Goal: Task Accomplishment & Management: Manage account settings

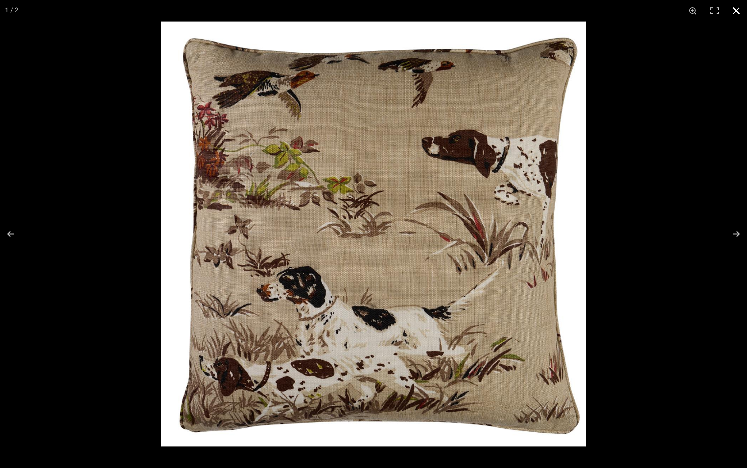
click at [734, 12] on button at bounding box center [736, 11] width 22 height 22
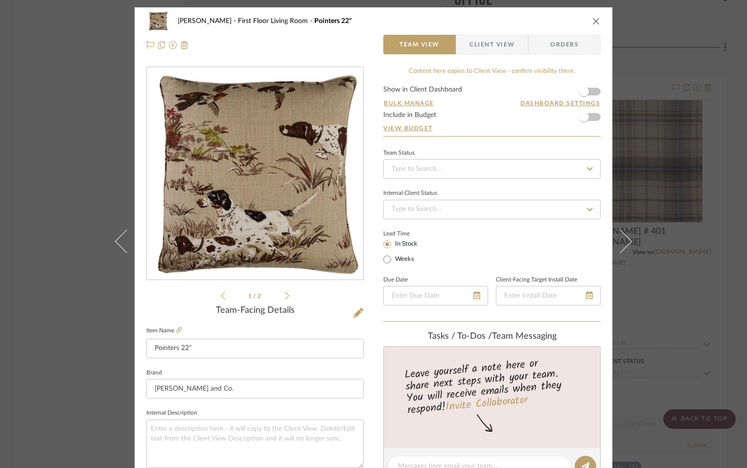
click at [48, 55] on div "O'Connor, Lizzy First Floor Living Room Pointers 22" Team View Client View Orde…" at bounding box center [373, 234] width 747 height 468
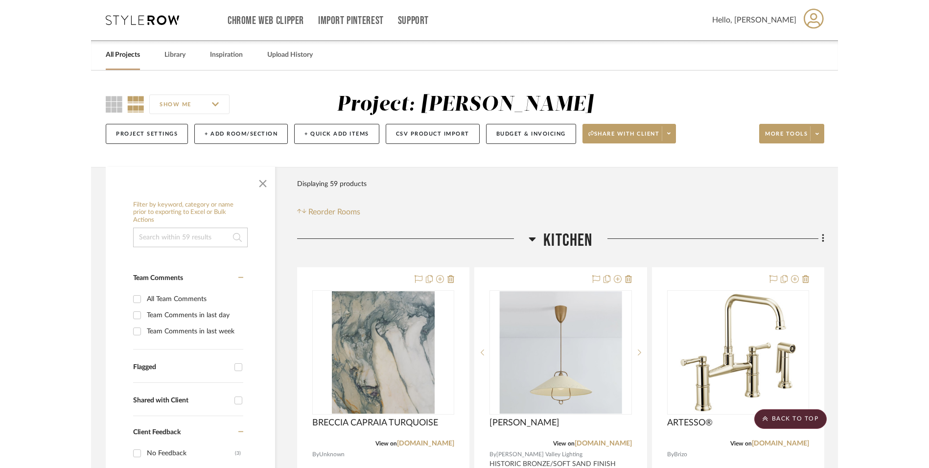
scroll to position [3877, 0]
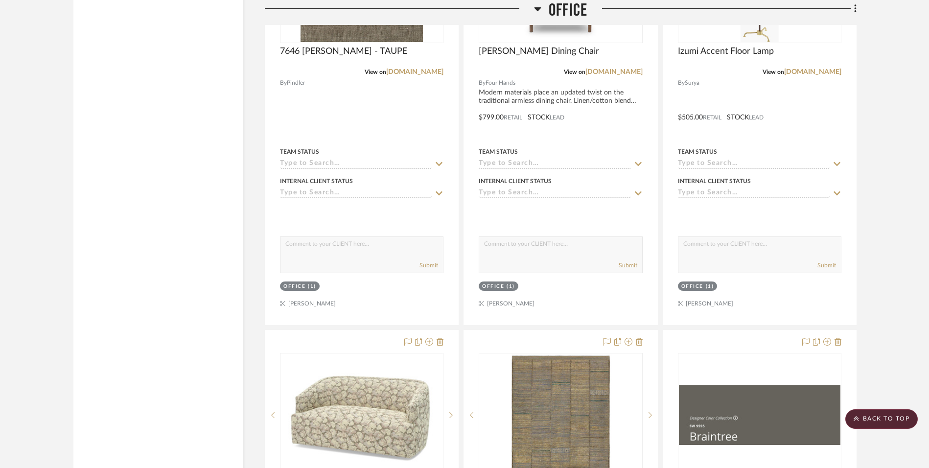
scroll to position [2545, 0]
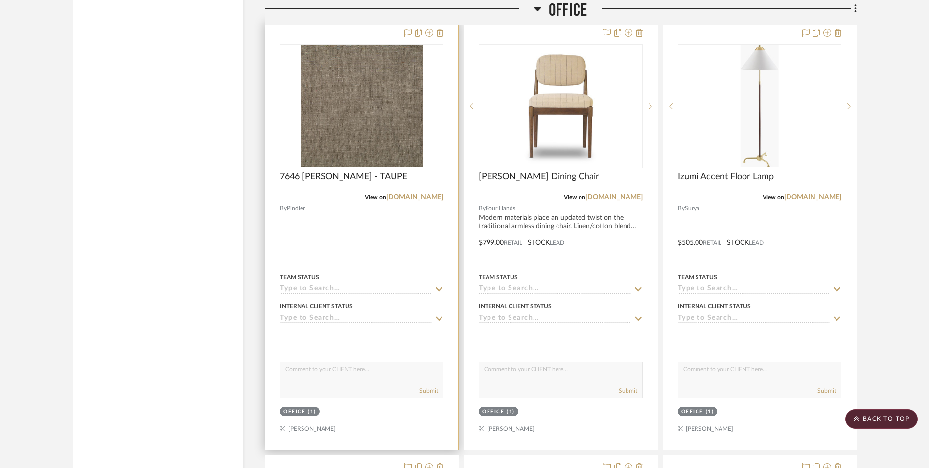
click at [363, 225] on div at bounding box center [361, 236] width 193 height 428
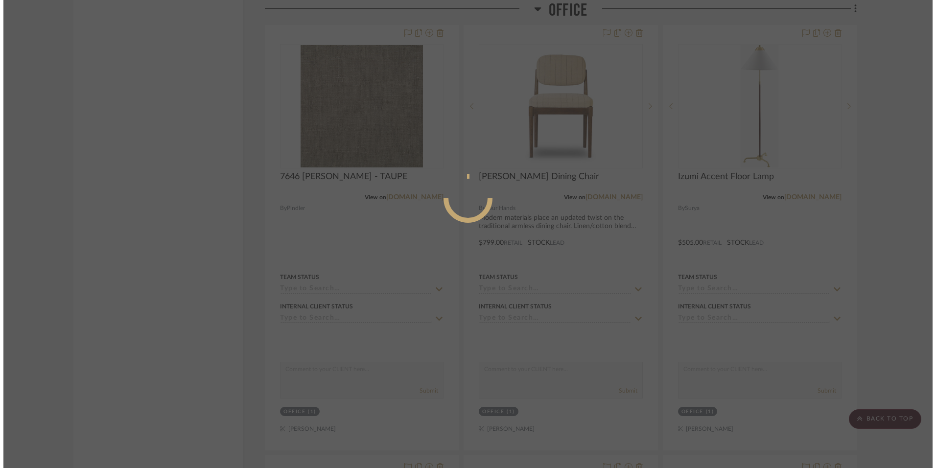
scroll to position [0, 0]
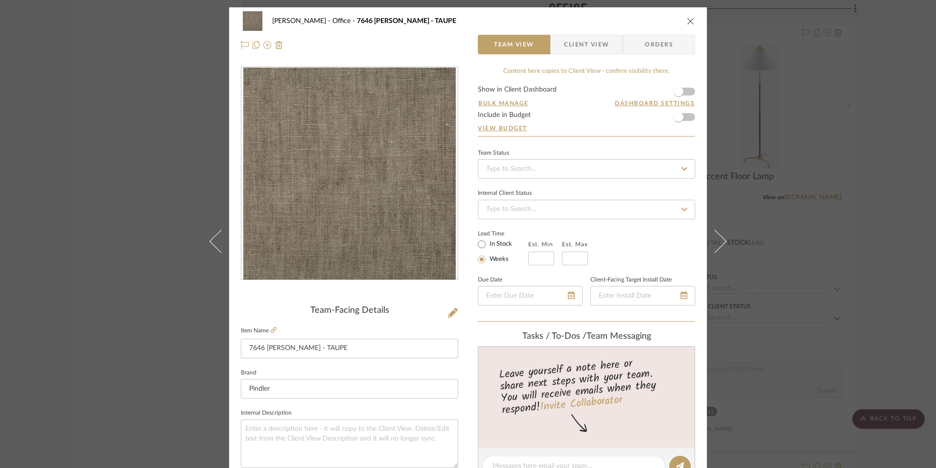
click at [581, 44] on span "Client View" at bounding box center [586, 45] width 45 height 20
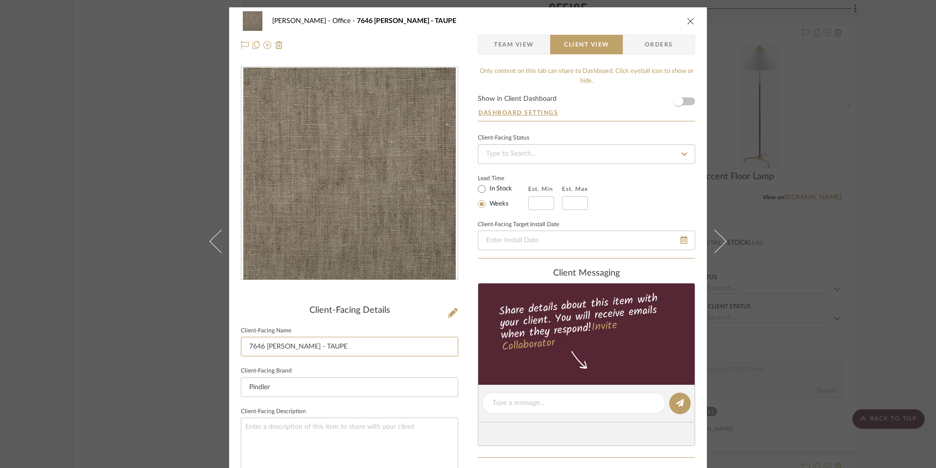
drag, startPoint x: 333, startPoint y: 347, endPoint x: 151, endPoint y: 336, distance: 181.9
click at [151, 336] on div "O'Connor, Lizzy Office 7646 LINETTE - TAUPE Team View Client View Orders Client…" at bounding box center [468, 234] width 936 height 468
type input "Drapery Panels"
click at [471, 336] on div "O'Connor, Lizzy Office 7646 LINETTE - TAUPE Team View Client View Orders Client…" at bounding box center [468, 406] width 478 height 799
click at [468, 337] on div "O'Connor, Lizzy Office 7646 LINETTE - TAUPE Team View Client View Orders Client…" at bounding box center [468, 406] width 478 height 799
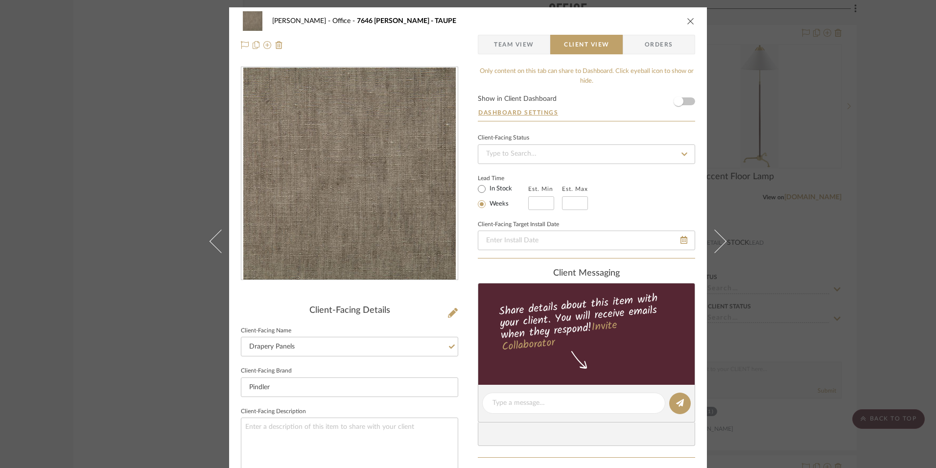
click at [688, 20] on icon "close" at bounding box center [691, 21] width 8 height 8
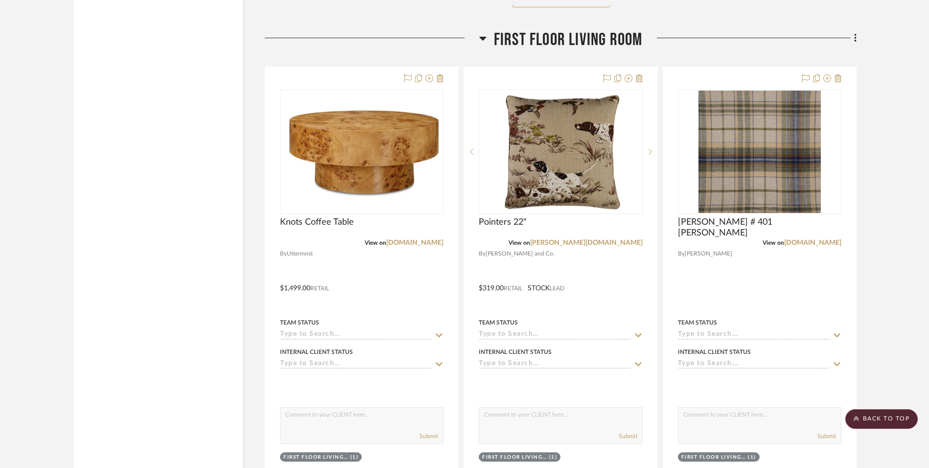
scroll to position [3818, 0]
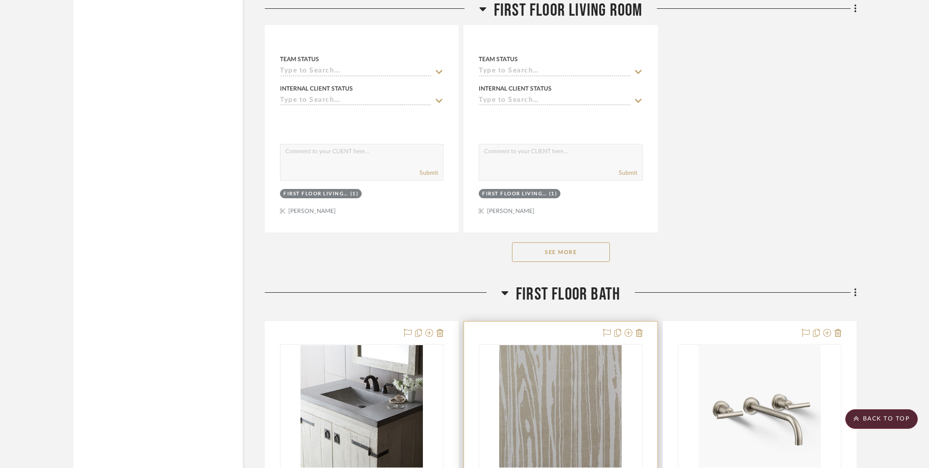
scroll to position [5024, 0]
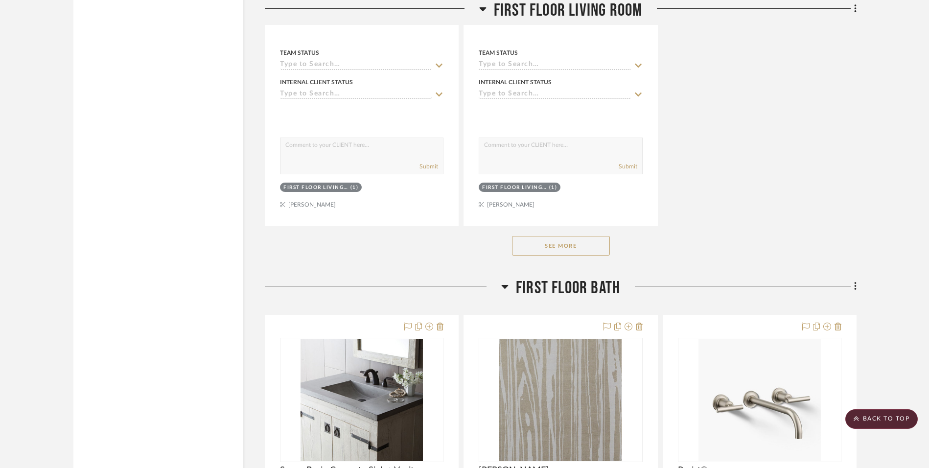
click at [573, 239] on button "See More" at bounding box center [561, 246] width 98 height 20
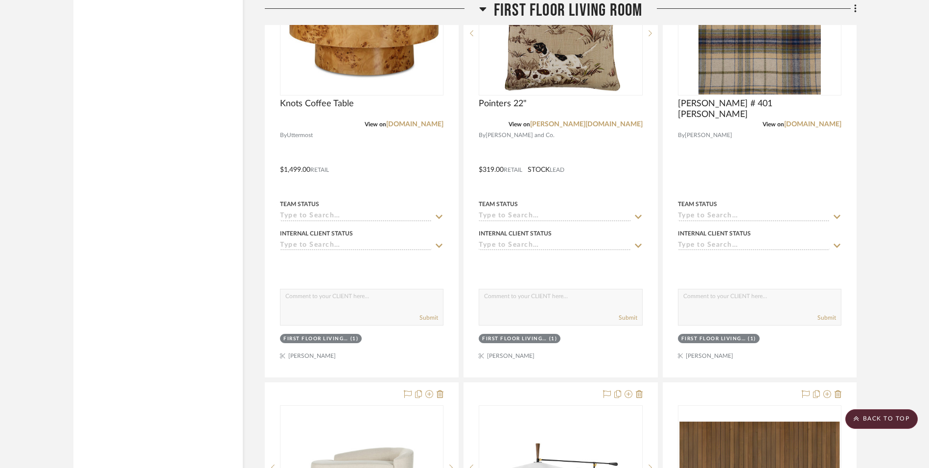
scroll to position [3996, 0]
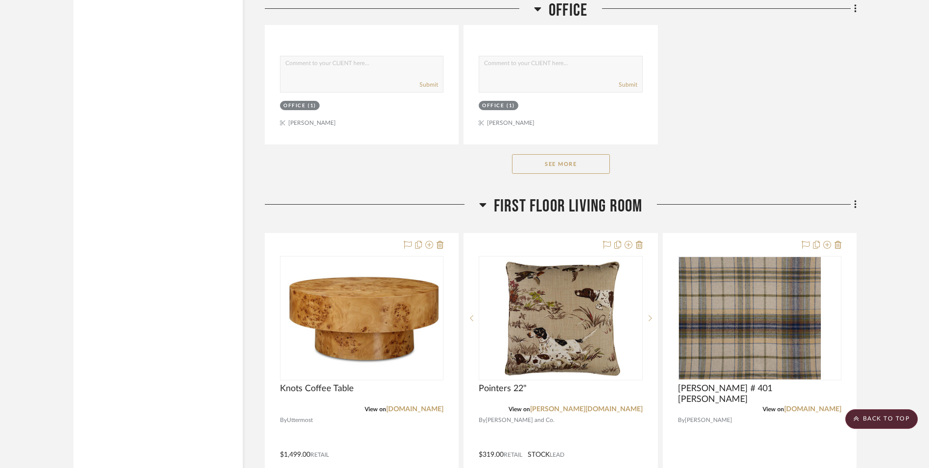
scroll to position [3916, 0]
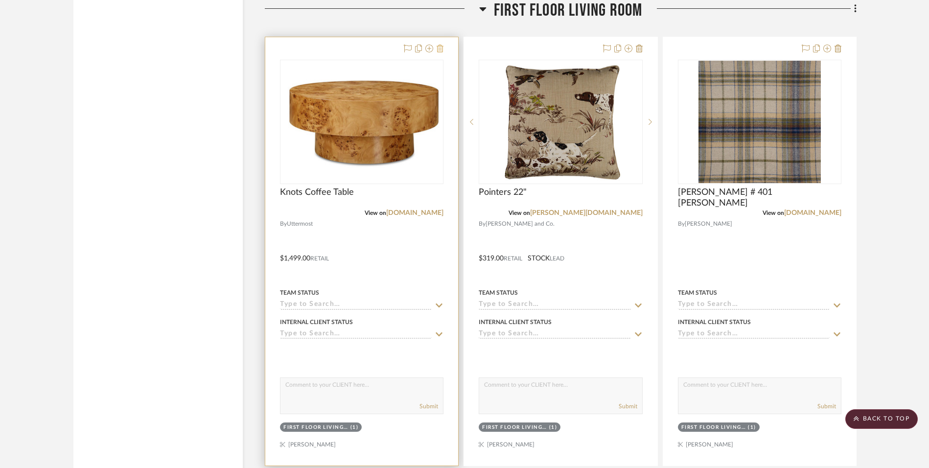
click at [440, 48] on icon at bounding box center [440, 49] width 7 height 8
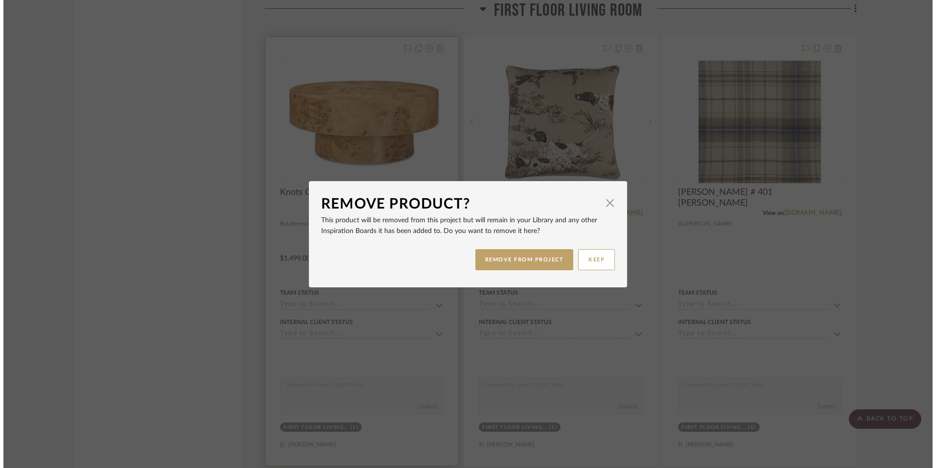
scroll to position [0, 0]
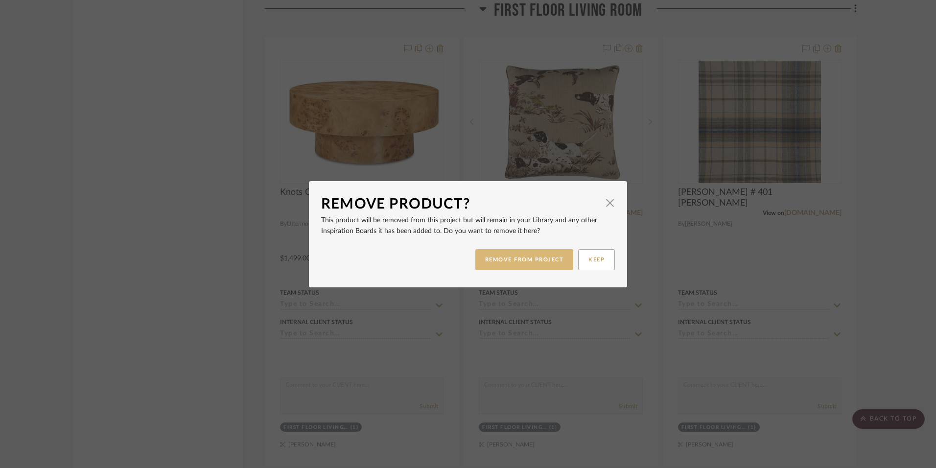
click at [507, 257] on button "REMOVE FROM PROJECT" at bounding box center [524, 259] width 98 height 21
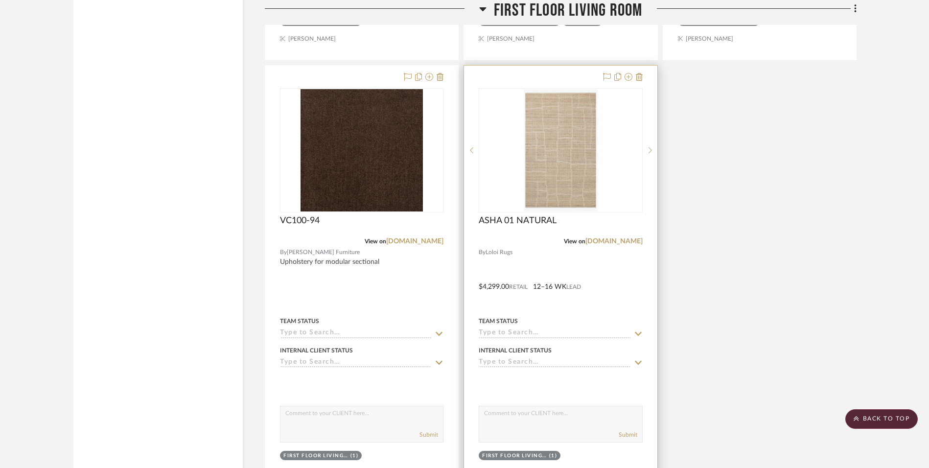
scroll to position [4895, 0]
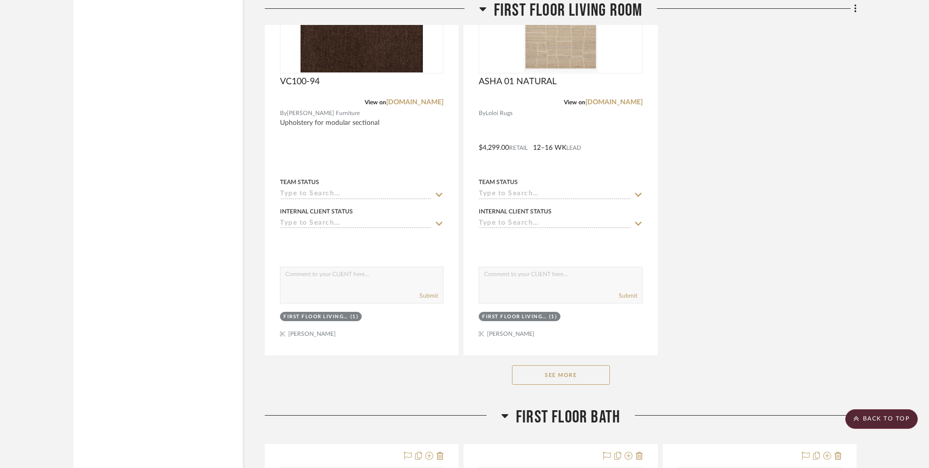
click at [579, 372] on button "See More" at bounding box center [561, 375] width 98 height 20
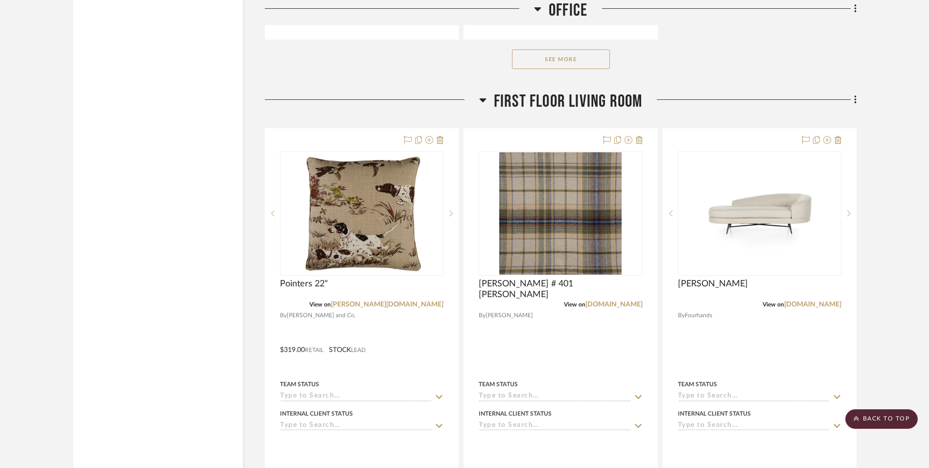
scroll to position [3818, 0]
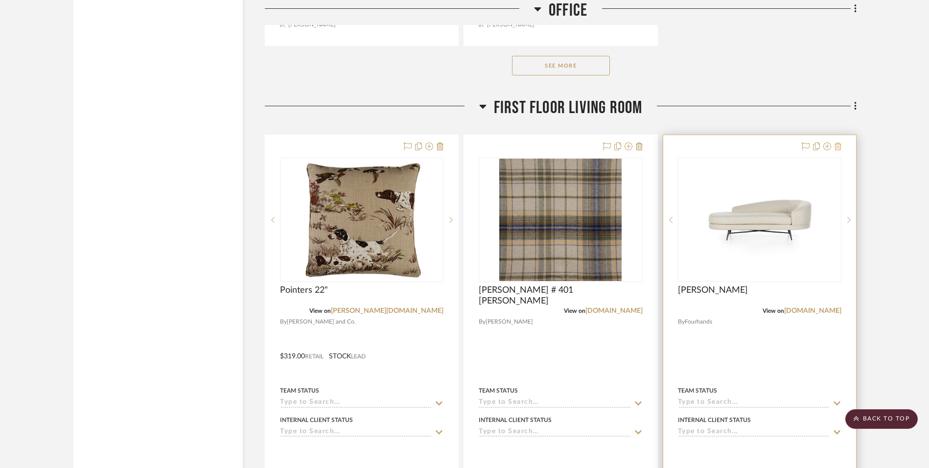
click at [839, 148] on icon at bounding box center [838, 146] width 7 height 8
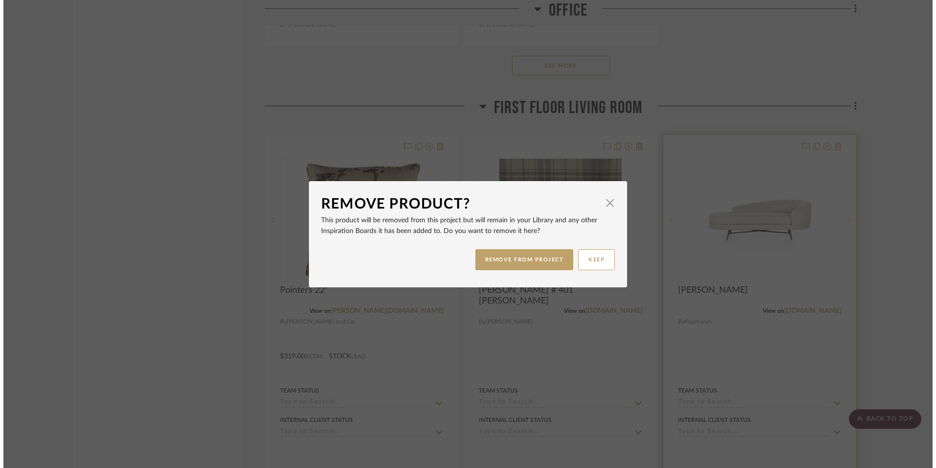
scroll to position [0, 0]
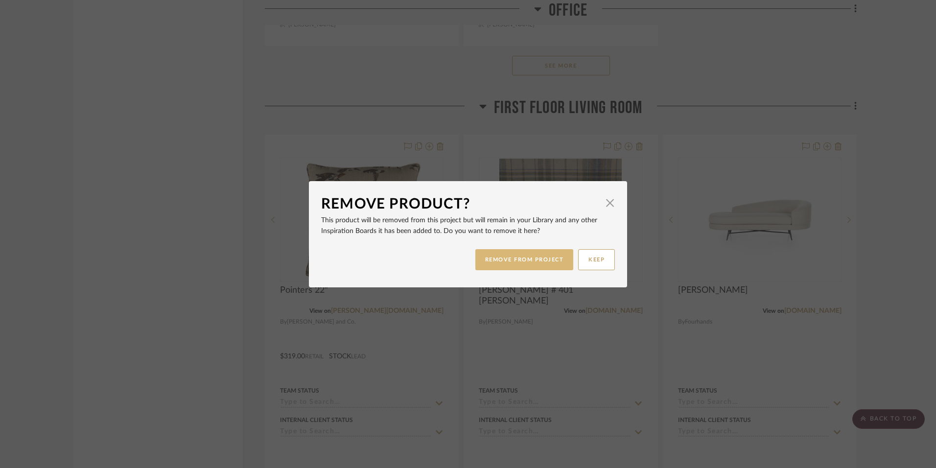
click at [541, 260] on button "REMOVE FROM PROJECT" at bounding box center [524, 259] width 98 height 21
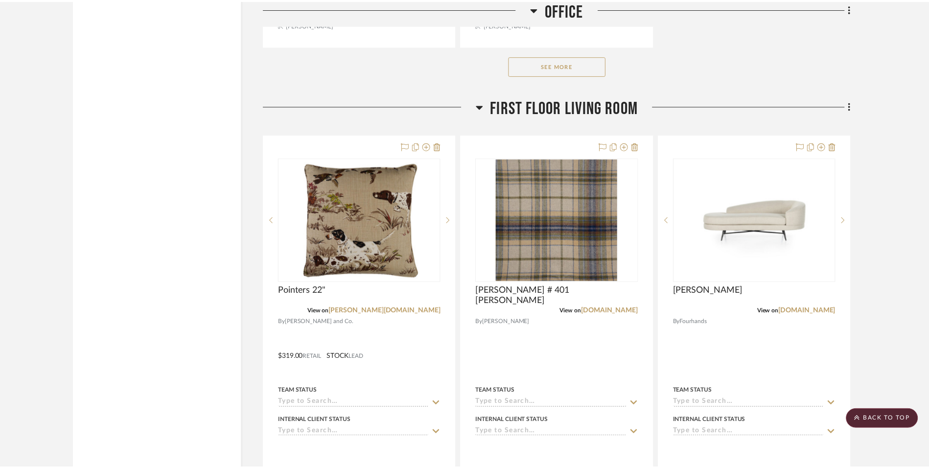
scroll to position [3818, 0]
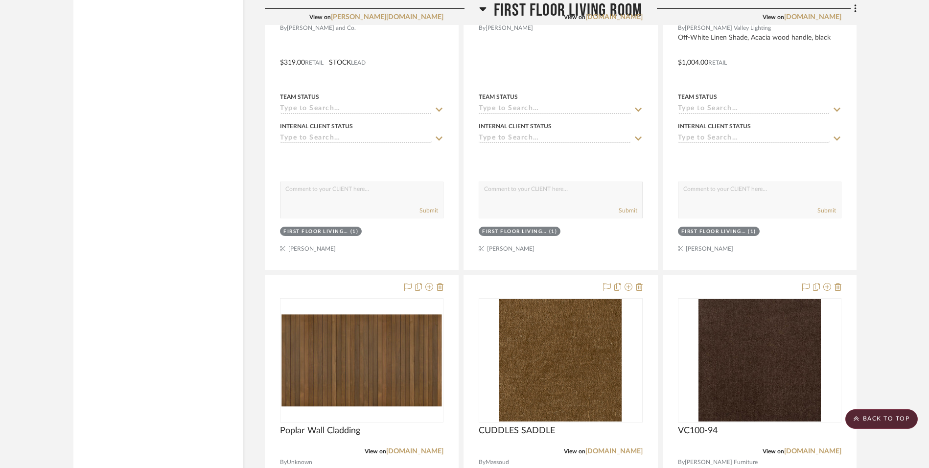
scroll to position [3769, 0]
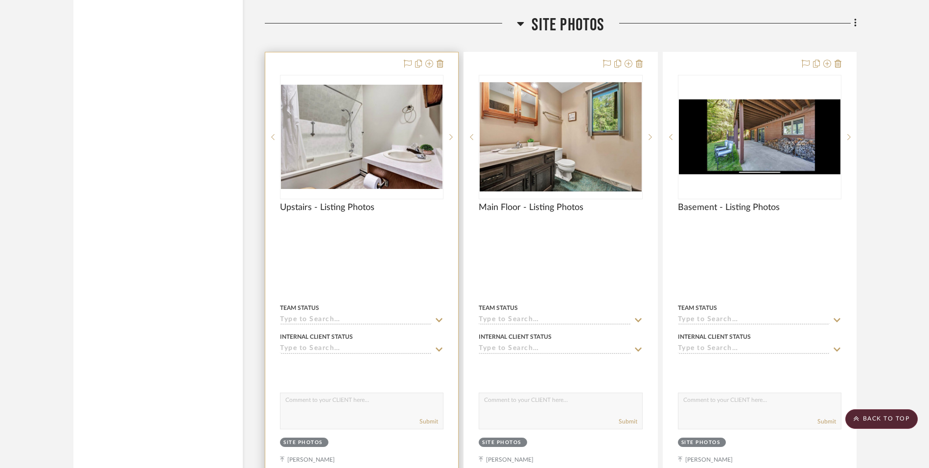
scroll to position [7981, 0]
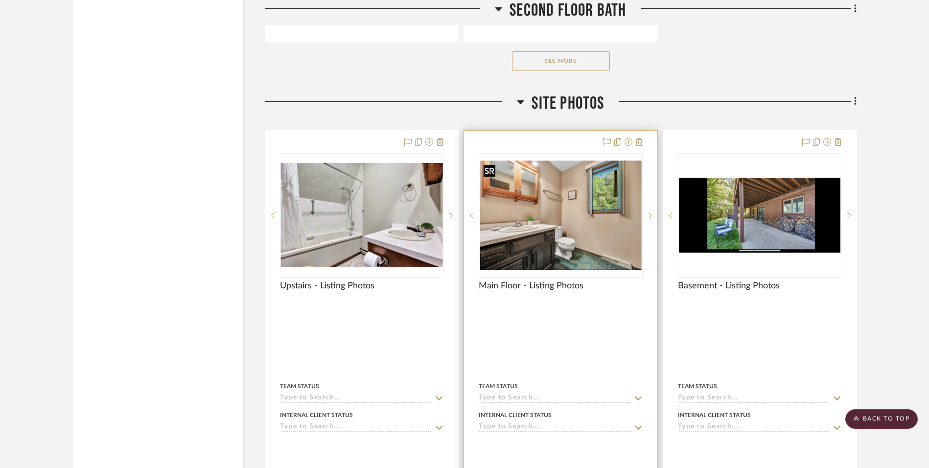
click at [556, 247] on img "0" at bounding box center [561, 215] width 162 height 109
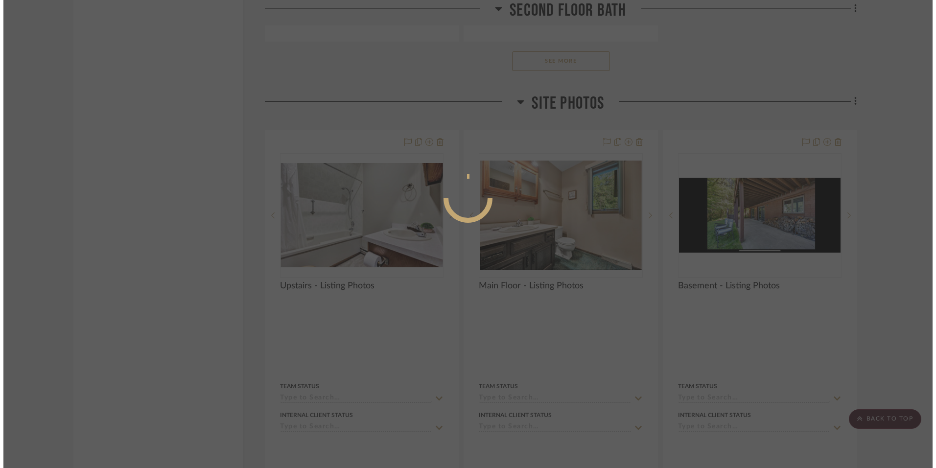
scroll to position [0, 0]
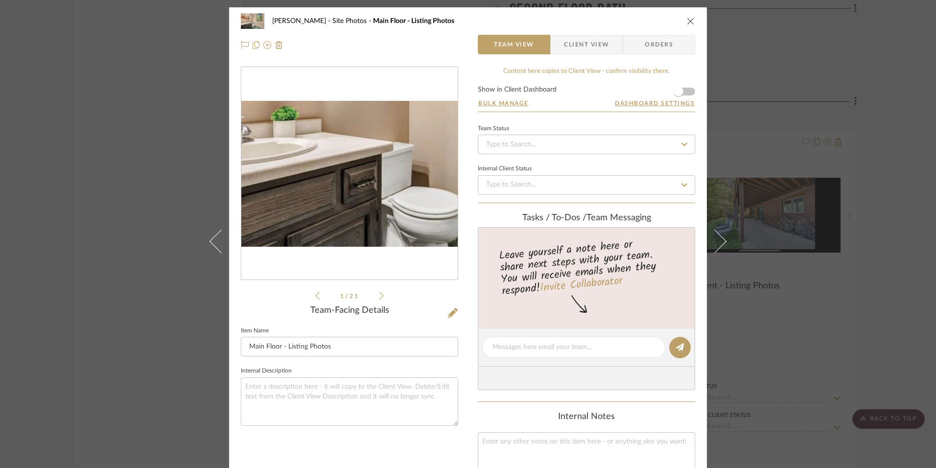
click at [327, 199] on img "0" at bounding box center [349, 174] width 216 height 146
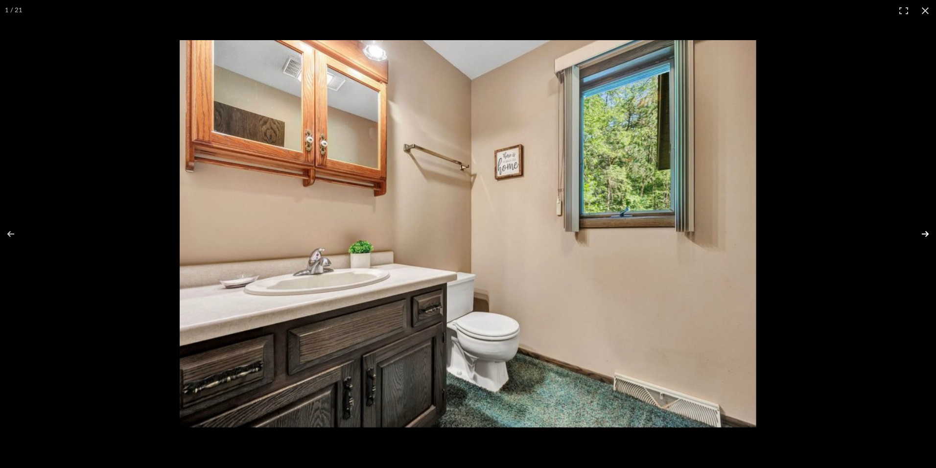
click at [924, 233] on button at bounding box center [919, 233] width 34 height 49
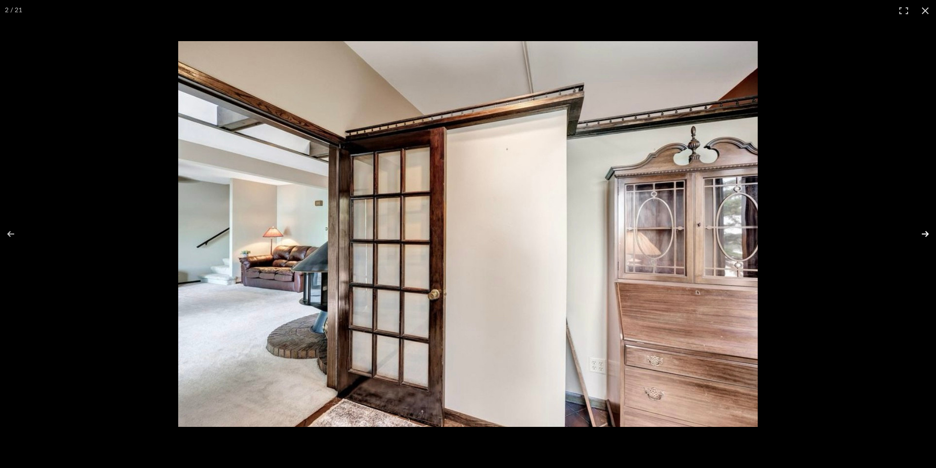
click at [924, 233] on button at bounding box center [919, 233] width 34 height 49
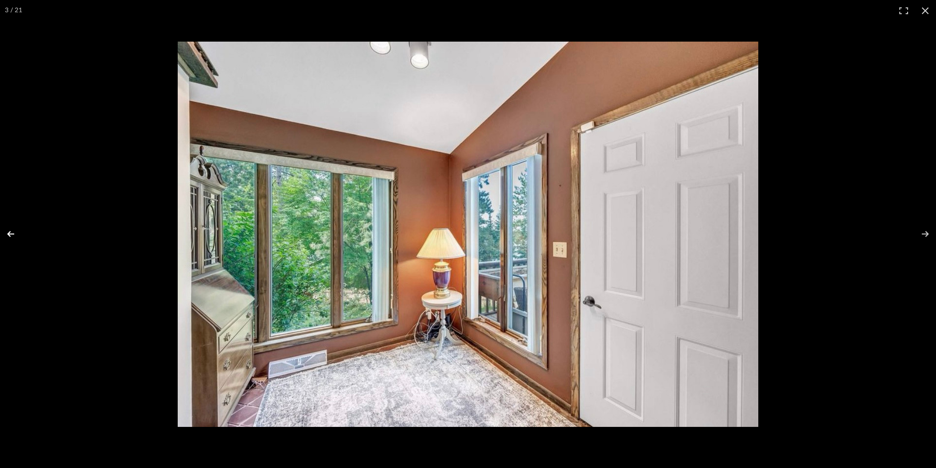
click at [7, 238] on button at bounding box center [17, 233] width 34 height 49
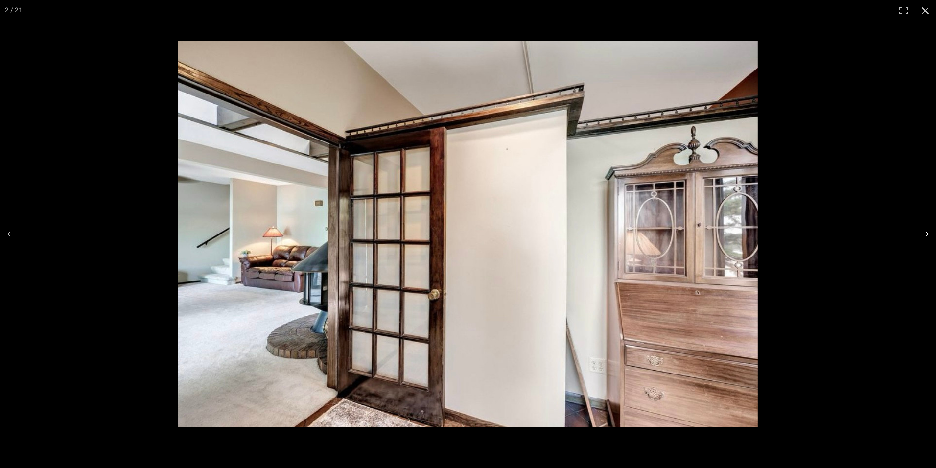
click at [927, 234] on button at bounding box center [919, 233] width 34 height 49
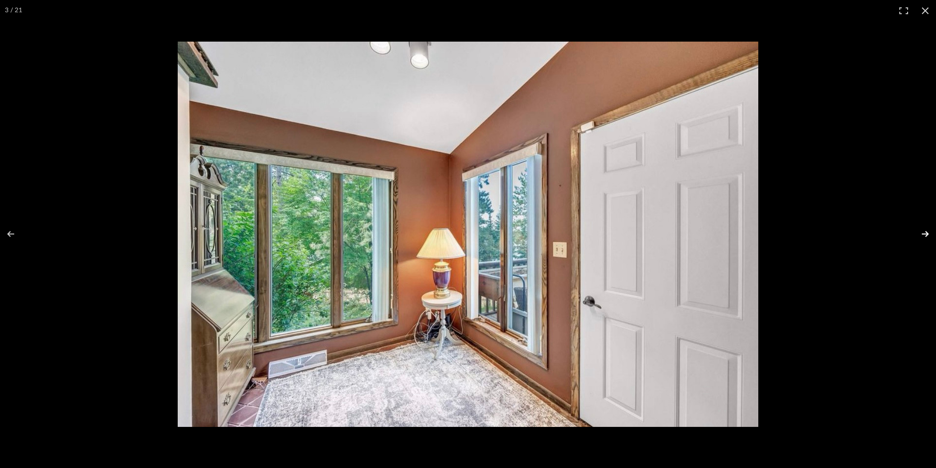
click at [927, 234] on button at bounding box center [919, 233] width 34 height 49
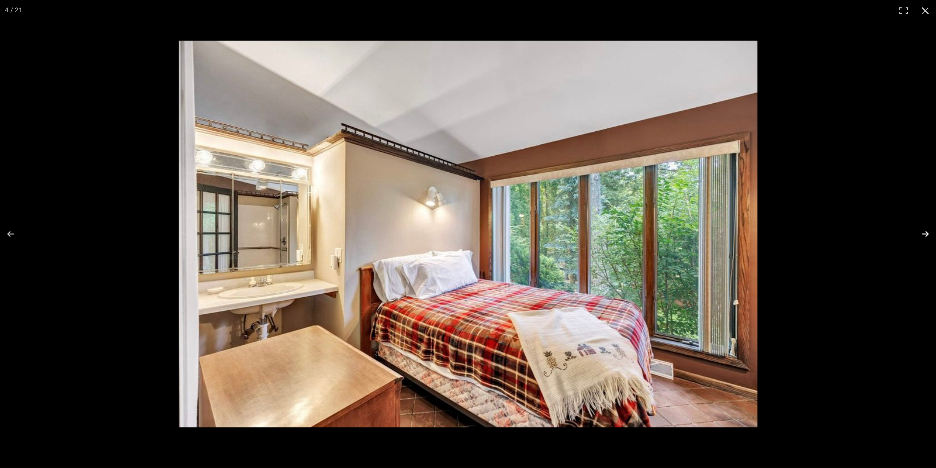
click at [927, 234] on button at bounding box center [919, 233] width 34 height 49
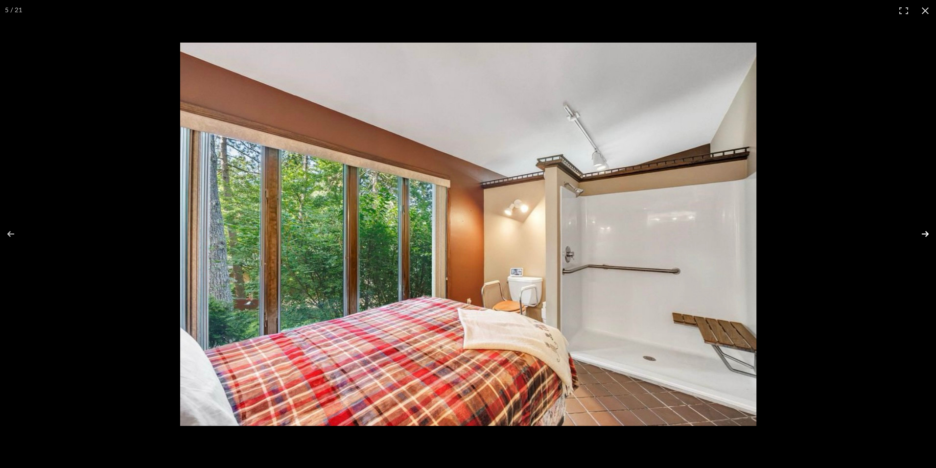
click at [927, 234] on button at bounding box center [919, 233] width 34 height 49
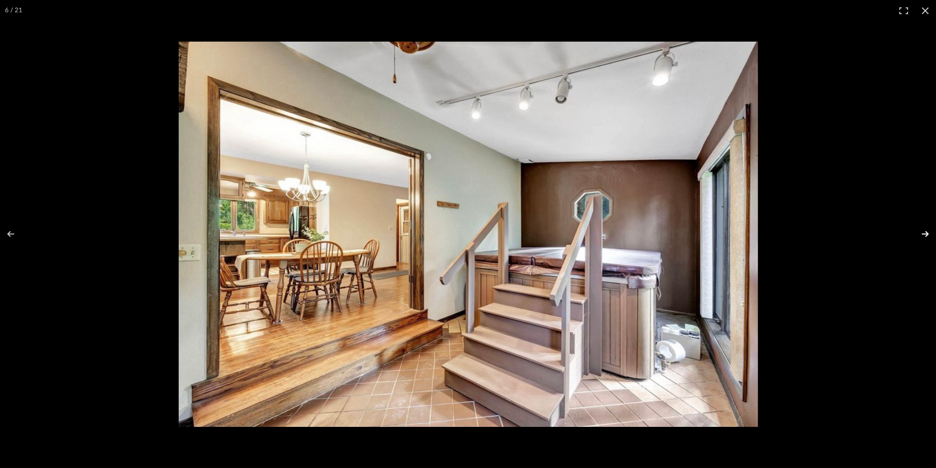
click at [927, 234] on button at bounding box center [919, 233] width 34 height 49
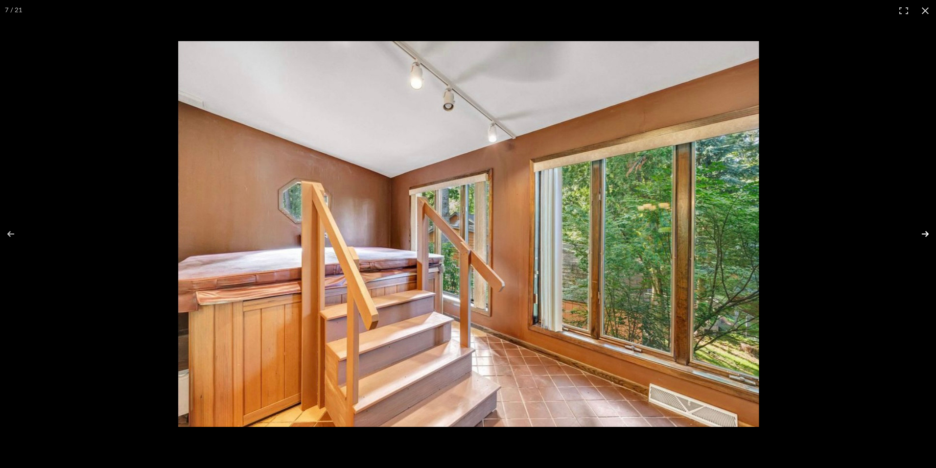
click at [927, 234] on button at bounding box center [919, 233] width 34 height 49
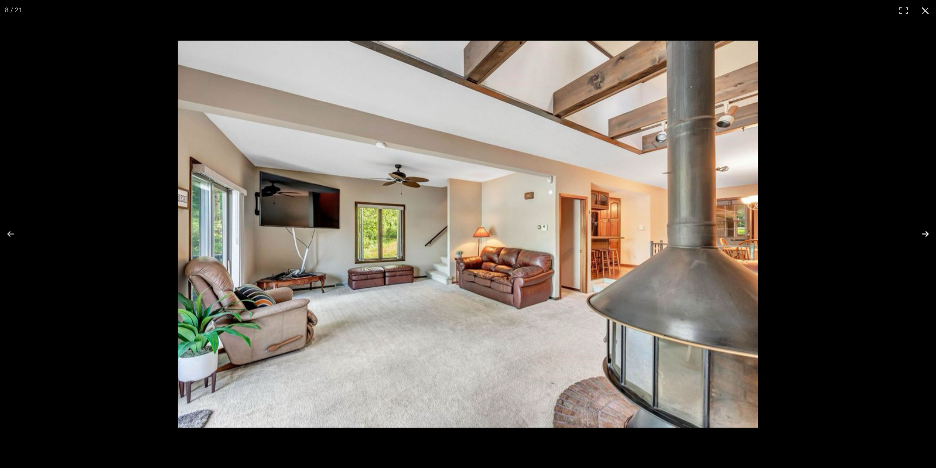
click at [927, 234] on button at bounding box center [919, 233] width 34 height 49
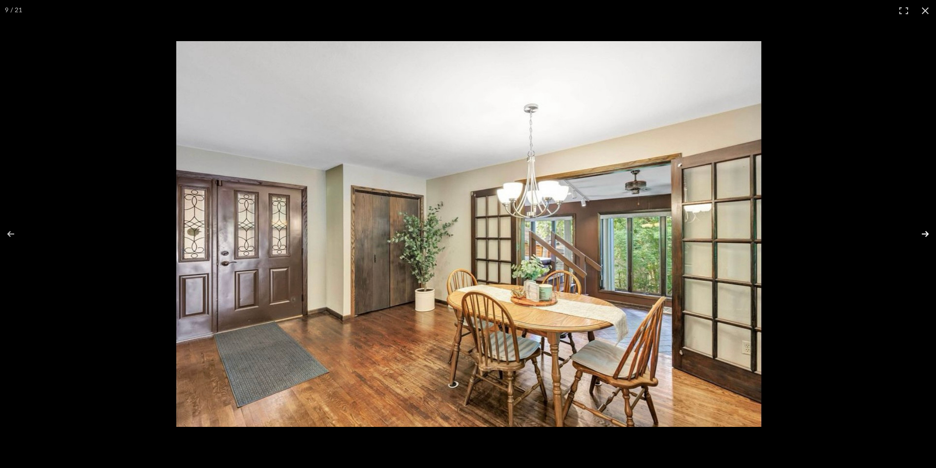
click at [927, 234] on button at bounding box center [919, 233] width 34 height 49
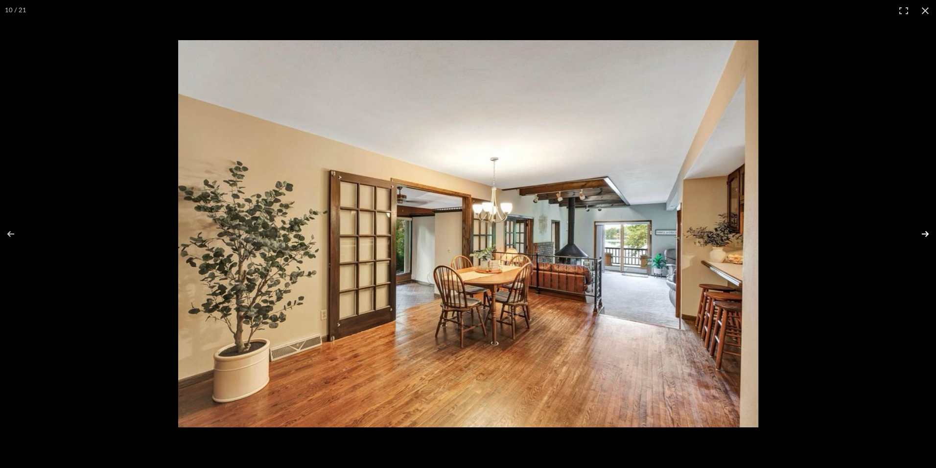
click at [927, 234] on button at bounding box center [919, 233] width 34 height 49
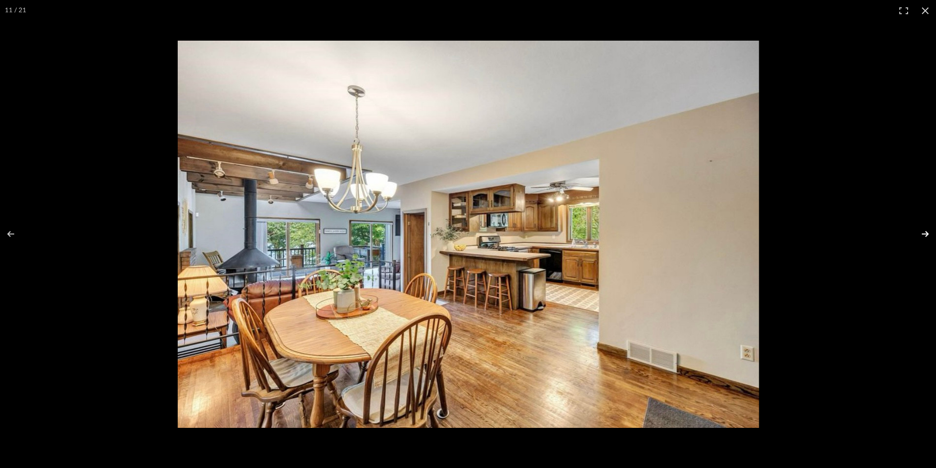
click at [927, 234] on button at bounding box center [919, 233] width 34 height 49
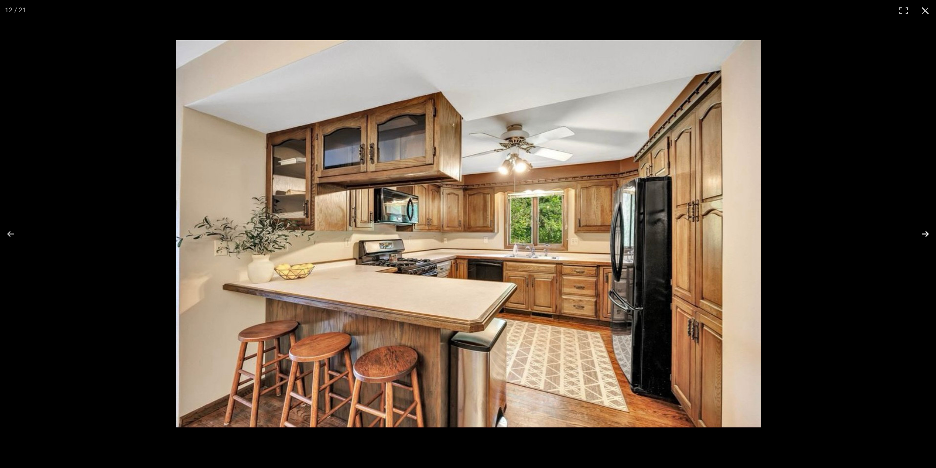
click at [927, 234] on button at bounding box center [919, 233] width 34 height 49
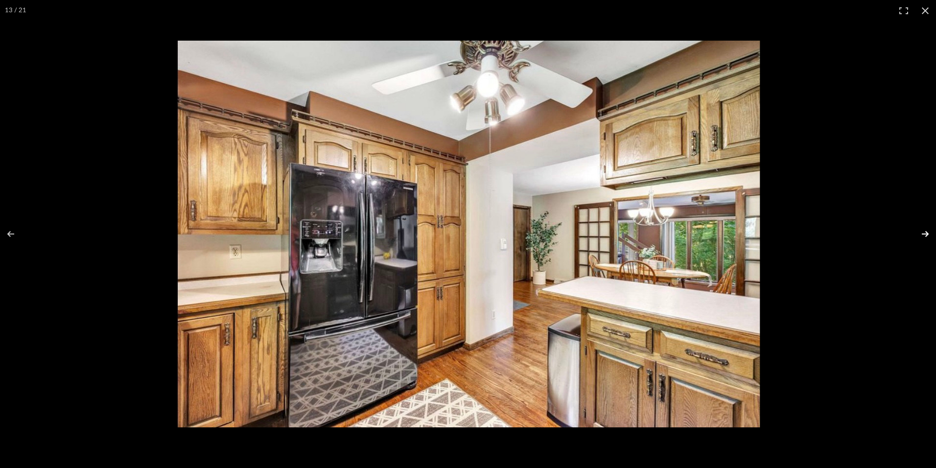
click at [927, 234] on button at bounding box center [919, 233] width 34 height 49
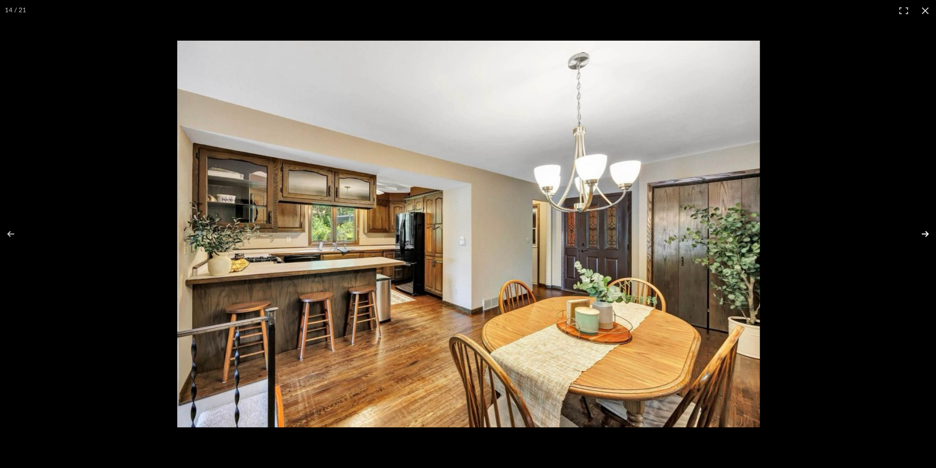
click at [927, 234] on button at bounding box center [919, 233] width 34 height 49
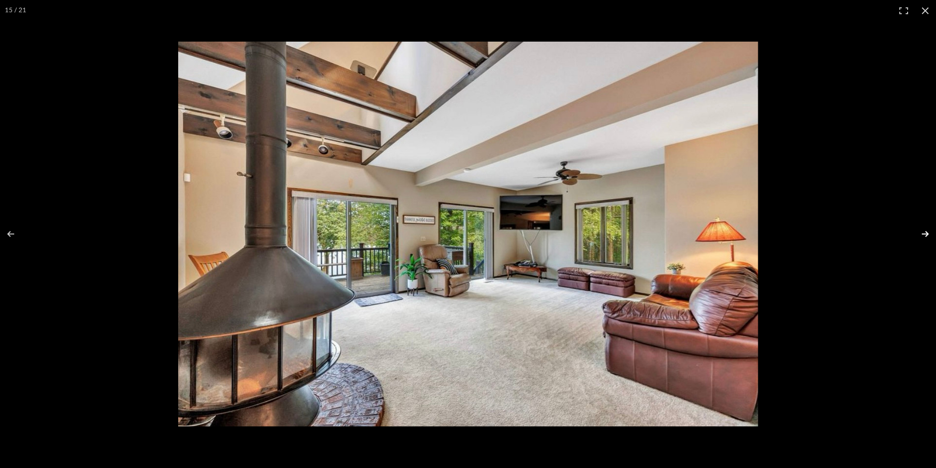
click at [927, 234] on button at bounding box center [919, 233] width 34 height 49
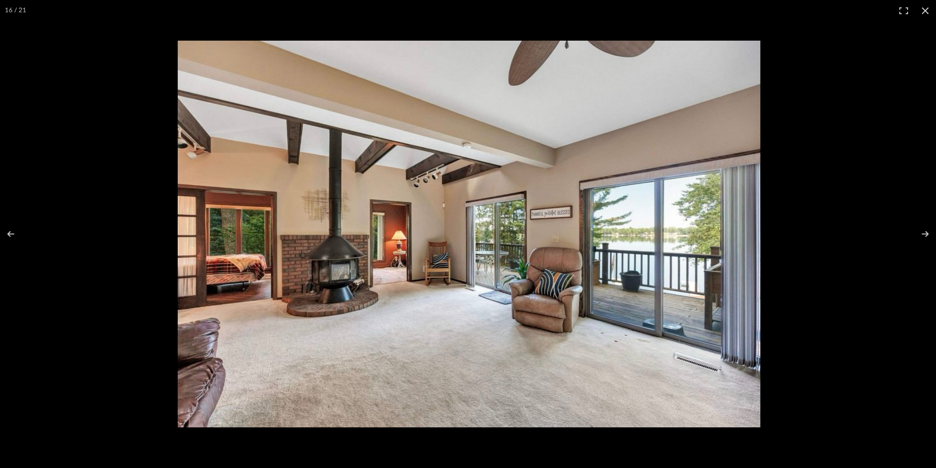
click at [390, 268] on img at bounding box center [468, 234] width 584 height 387
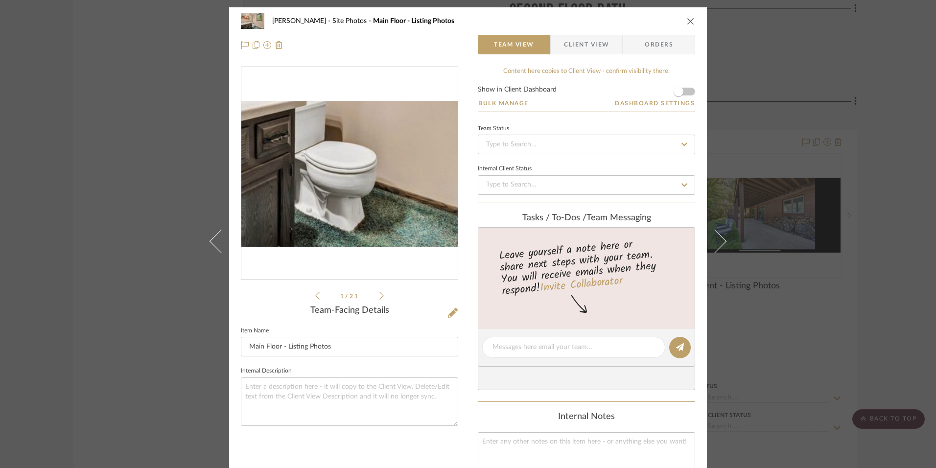
click at [356, 214] on img "0" at bounding box center [349, 174] width 216 height 146
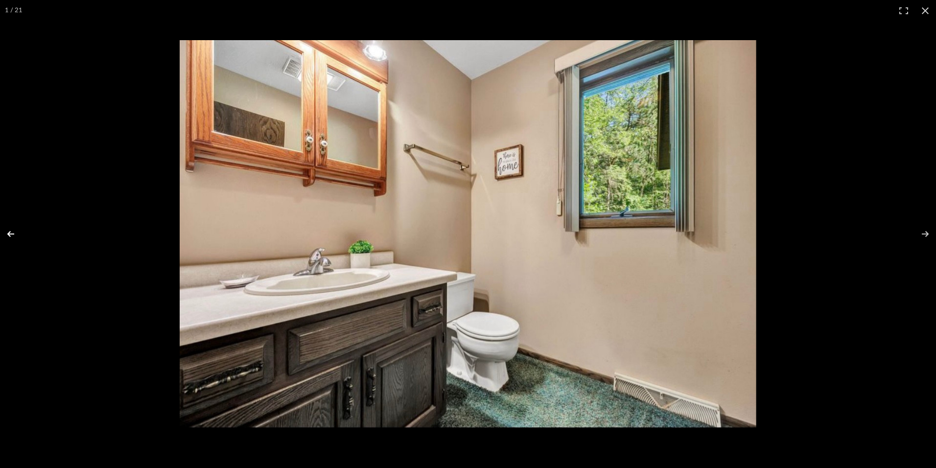
click at [10, 231] on button at bounding box center [17, 233] width 34 height 49
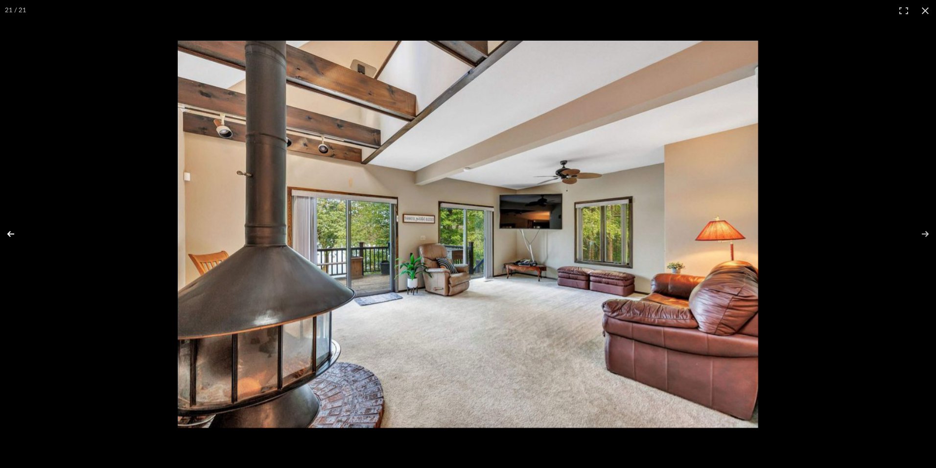
click at [10, 231] on button at bounding box center [17, 233] width 34 height 49
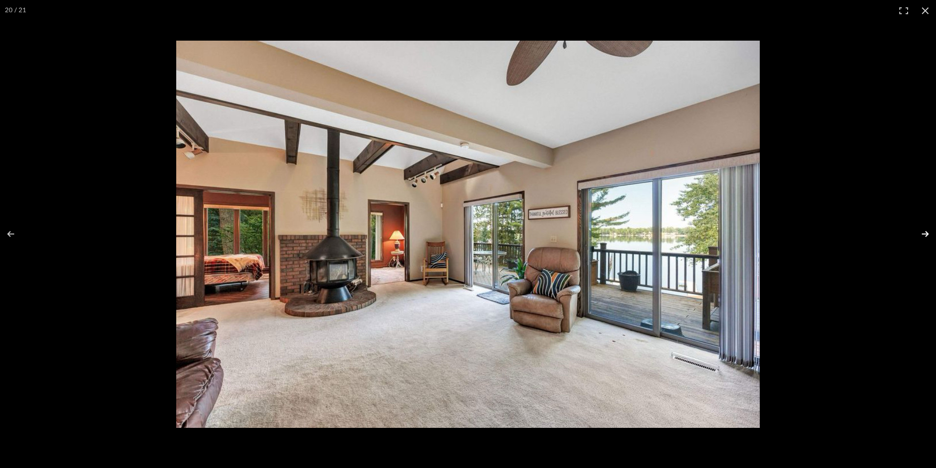
click at [929, 232] on button at bounding box center [919, 233] width 34 height 49
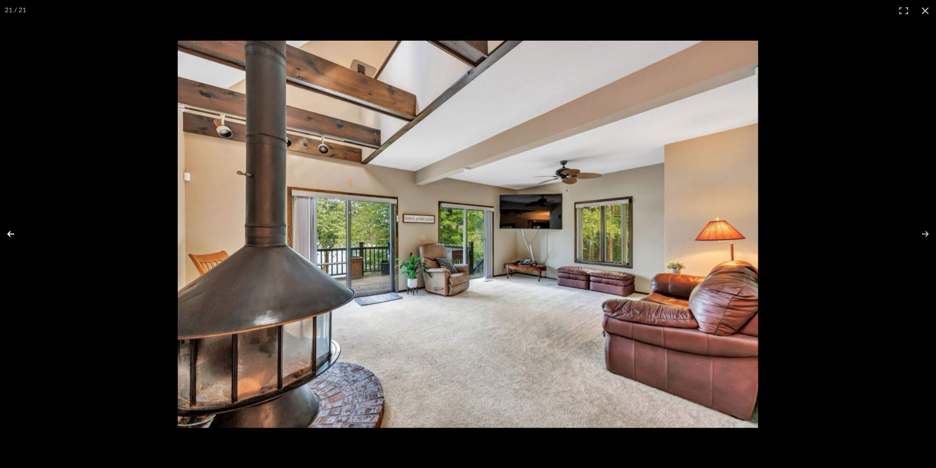
click at [11, 234] on button at bounding box center [17, 233] width 34 height 49
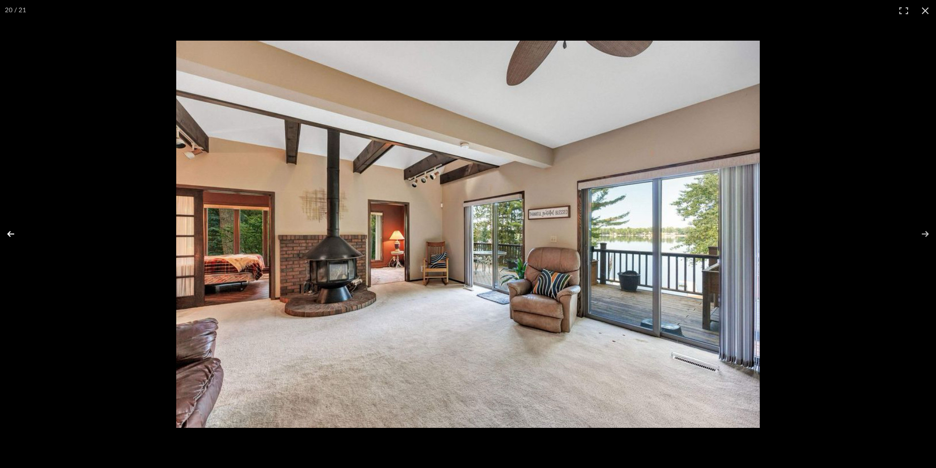
click at [11, 232] on button at bounding box center [17, 233] width 34 height 49
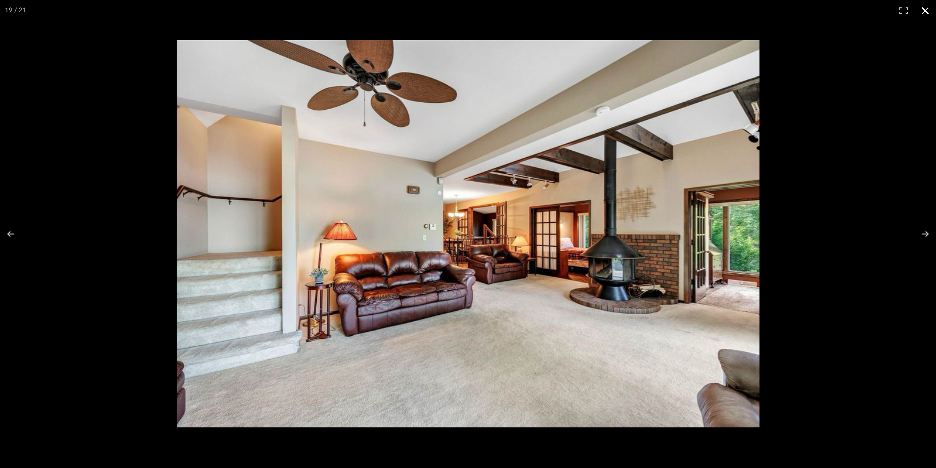
click at [924, 10] on button at bounding box center [925, 11] width 22 height 22
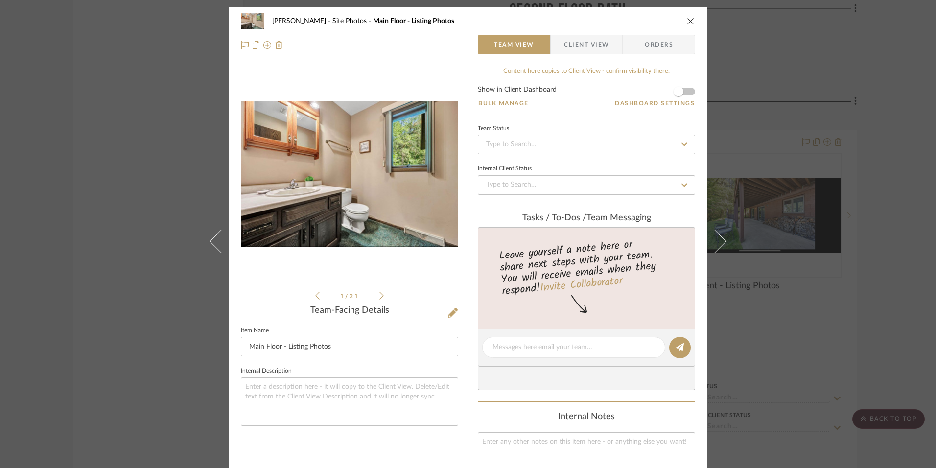
click at [689, 21] on icon "close" at bounding box center [691, 21] width 8 height 8
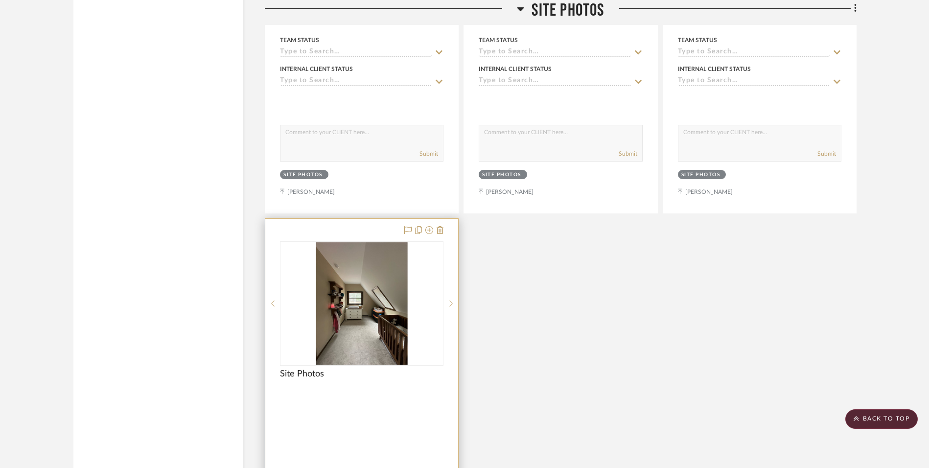
scroll to position [8422, 0]
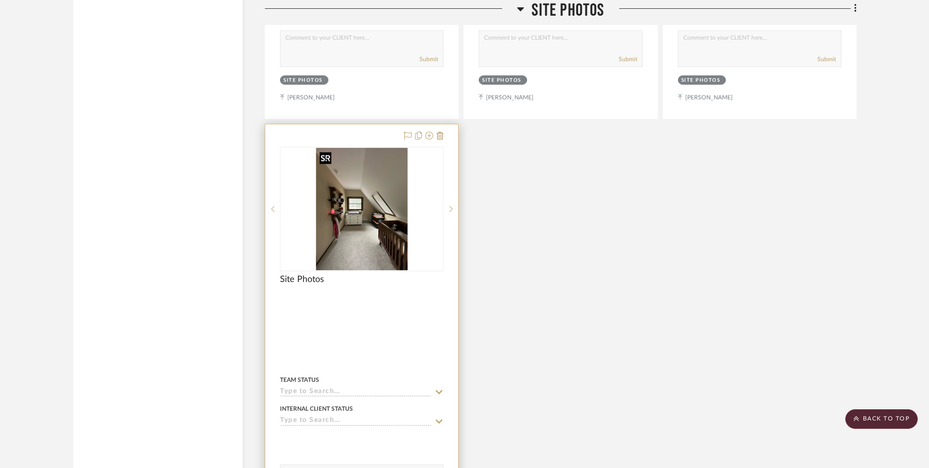
click at [350, 231] on img "0" at bounding box center [362, 209] width 92 height 122
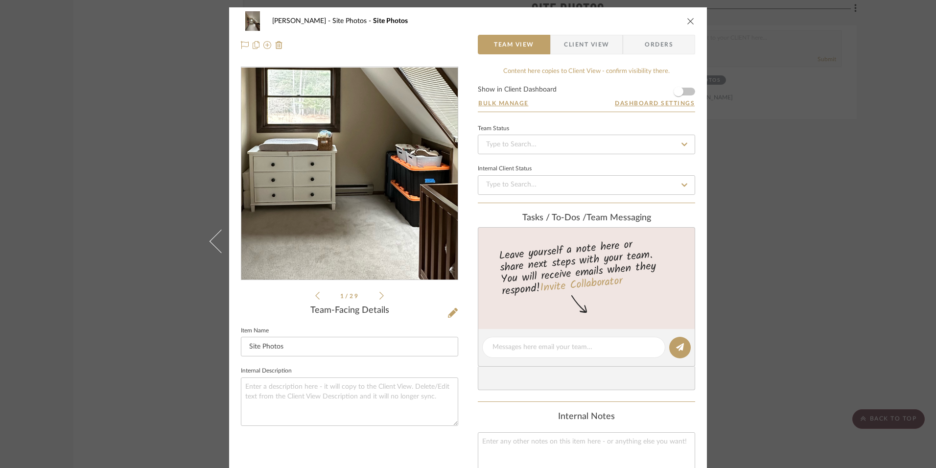
click at [351, 190] on img "0" at bounding box center [349, 174] width 159 height 212
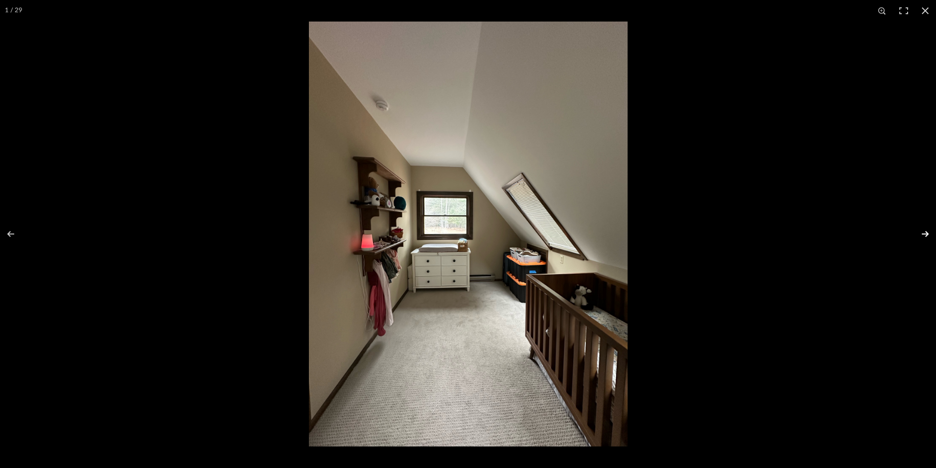
click at [926, 232] on button at bounding box center [919, 233] width 34 height 49
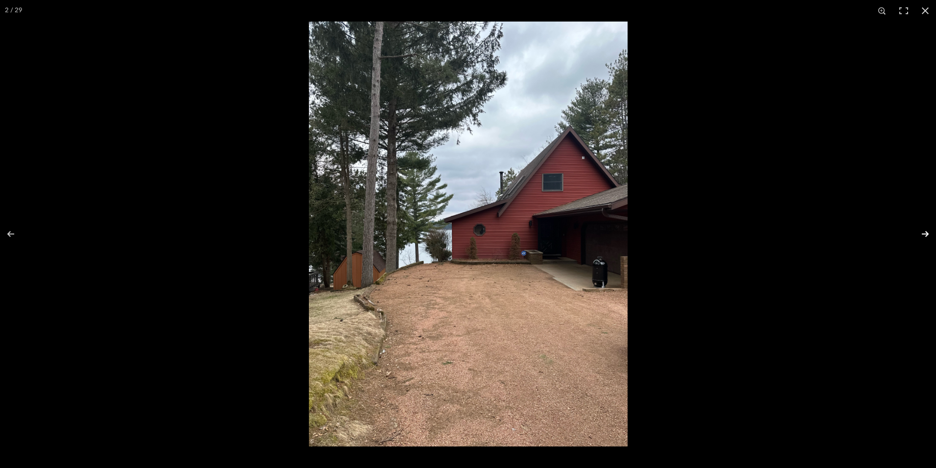
click at [924, 233] on button at bounding box center [919, 233] width 34 height 49
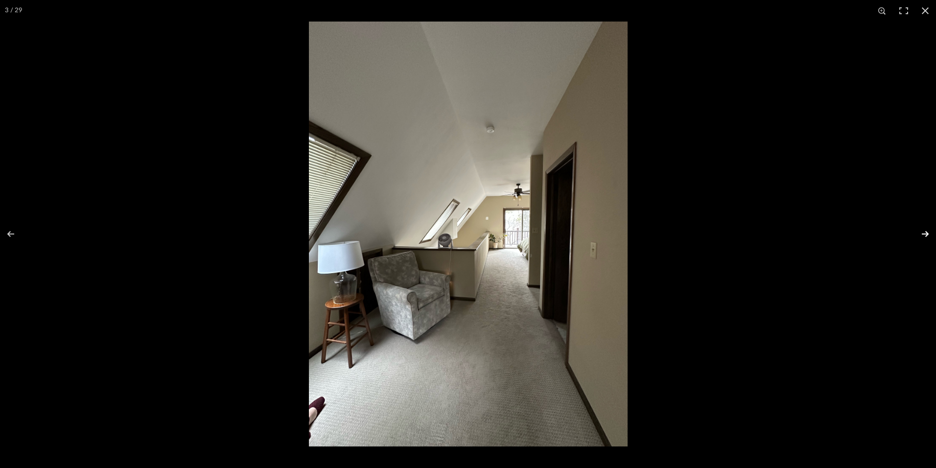
click at [924, 233] on button at bounding box center [919, 233] width 34 height 49
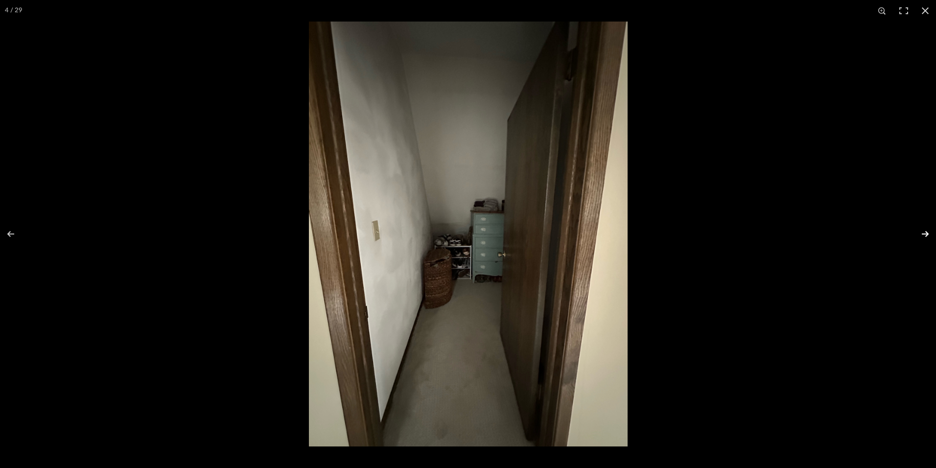
click at [924, 233] on button at bounding box center [919, 233] width 34 height 49
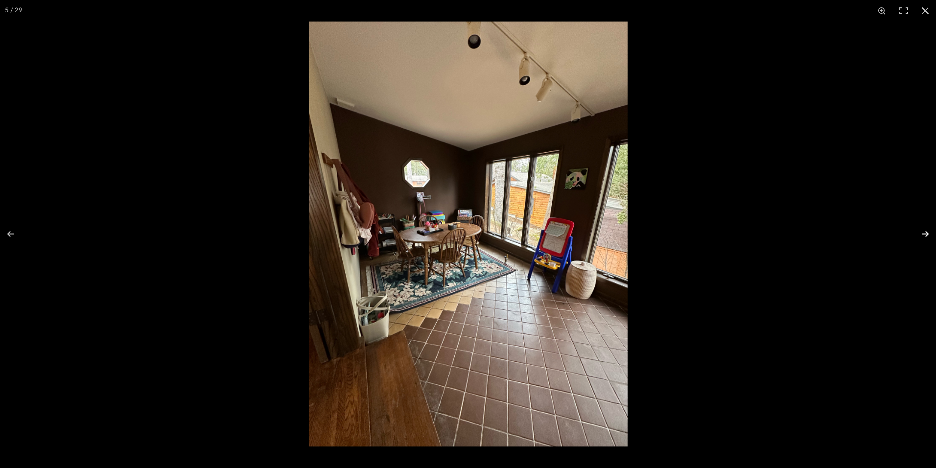
click at [924, 233] on button at bounding box center [919, 233] width 34 height 49
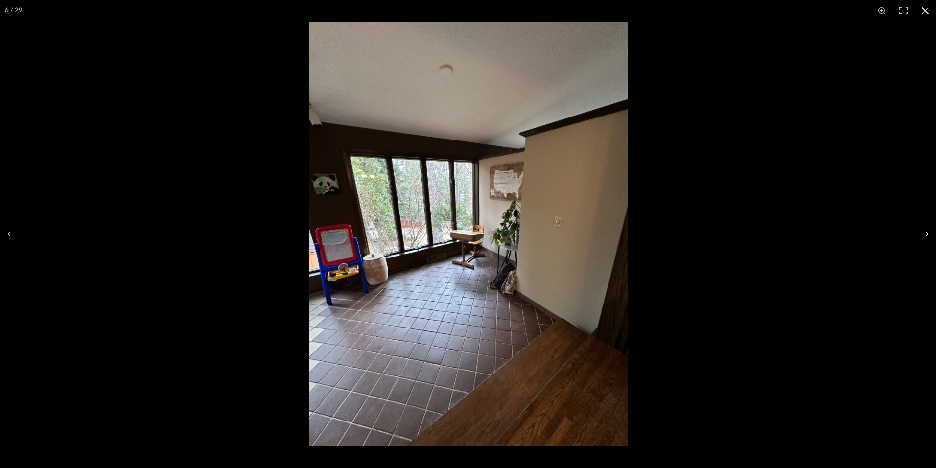
click at [924, 233] on button at bounding box center [919, 233] width 34 height 49
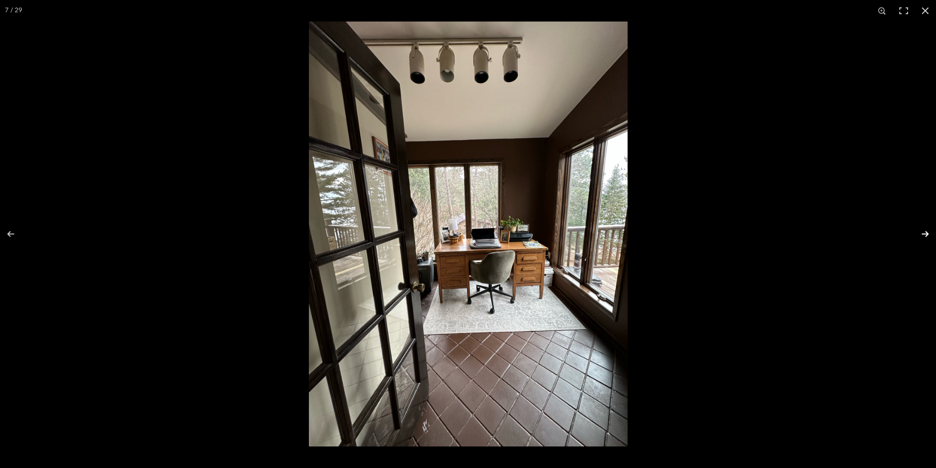
click at [924, 233] on button at bounding box center [919, 233] width 34 height 49
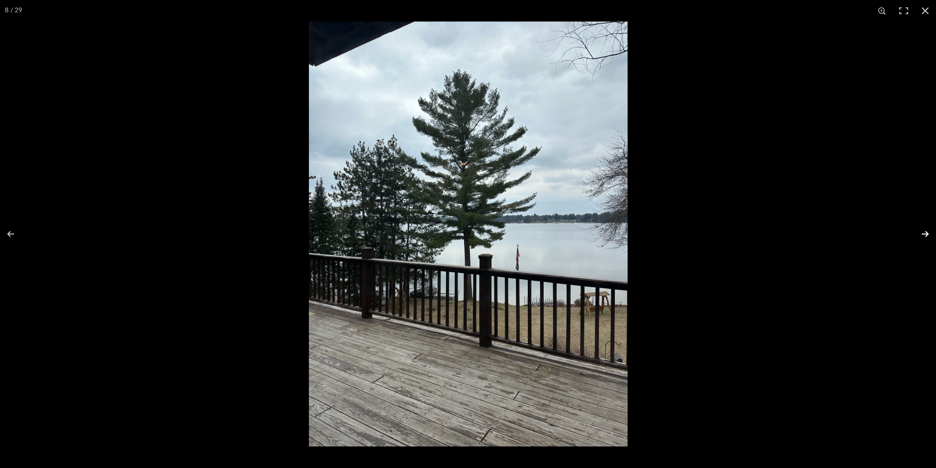
click at [924, 233] on button at bounding box center [919, 233] width 34 height 49
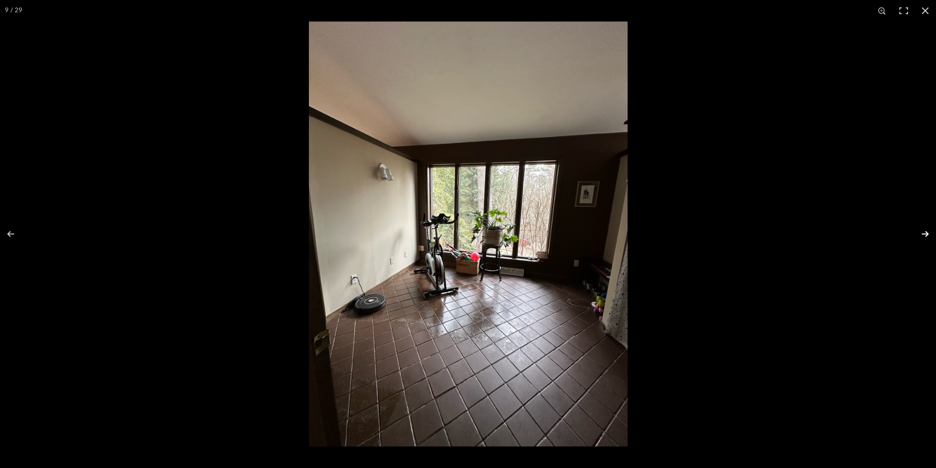
click at [924, 233] on button at bounding box center [919, 233] width 34 height 49
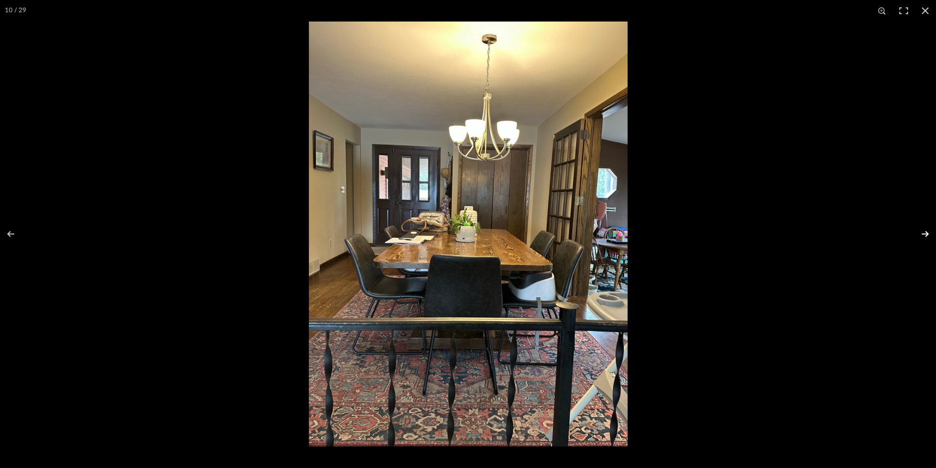
click at [923, 233] on button at bounding box center [919, 233] width 34 height 49
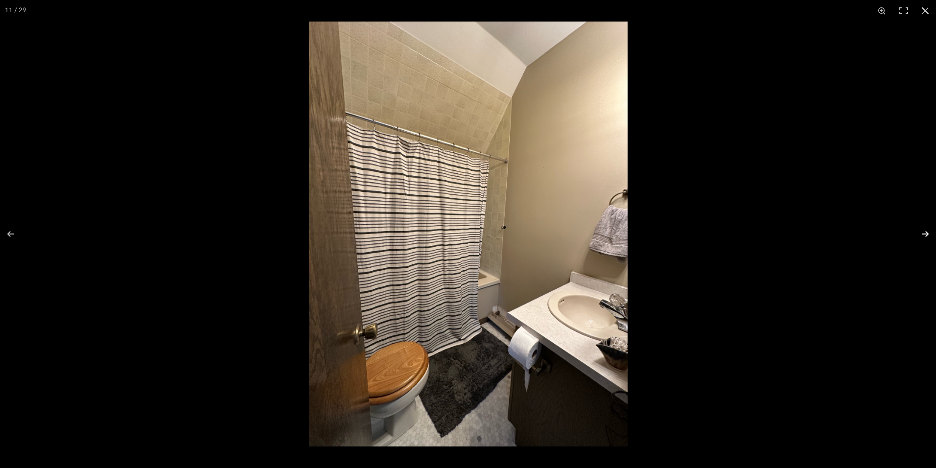
click at [923, 233] on button at bounding box center [919, 233] width 34 height 49
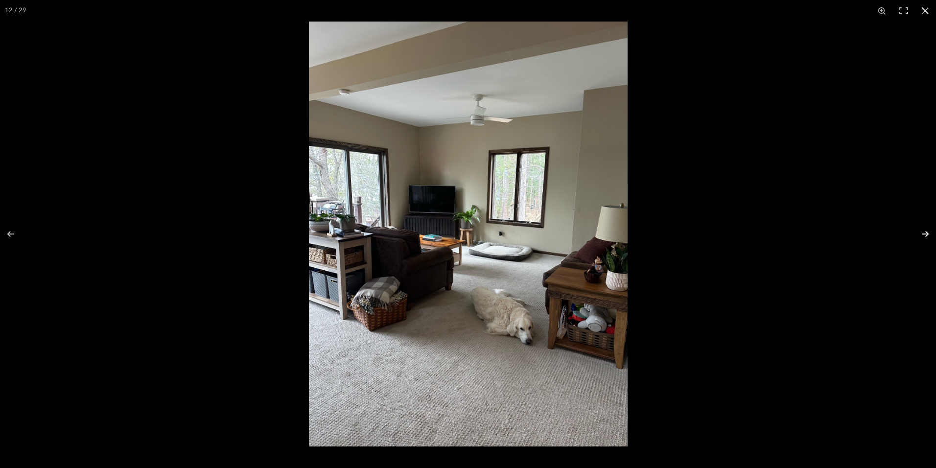
click at [924, 234] on button at bounding box center [919, 233] width 34 height 49
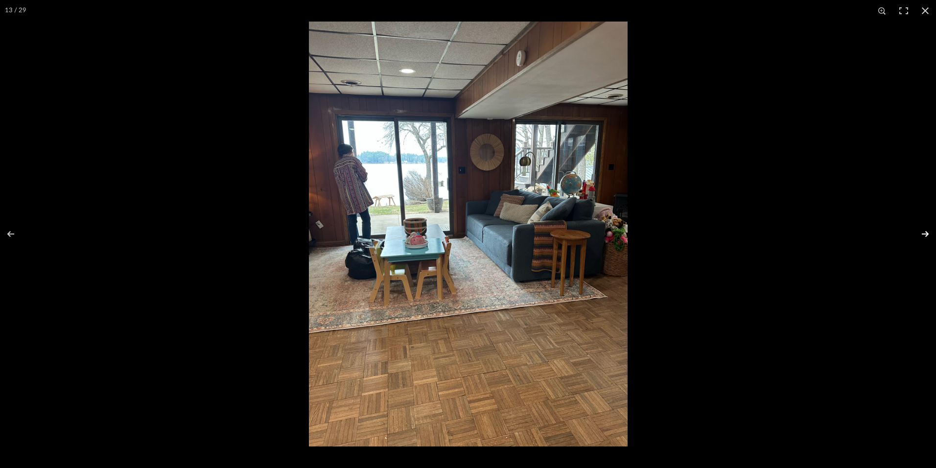
click at [924, 234] on button at bounding box center [919, 233] width 34 height 49
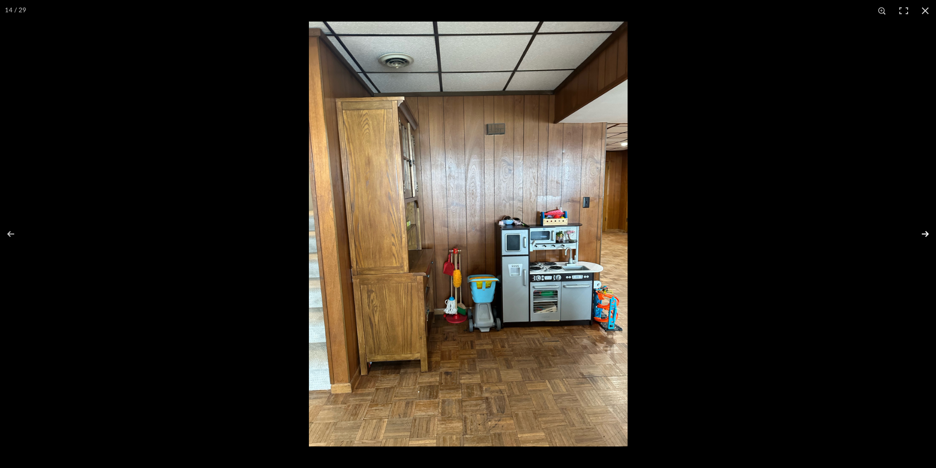
click at [924, 234] on button at bounding box center [919, 233] width 34 height 49
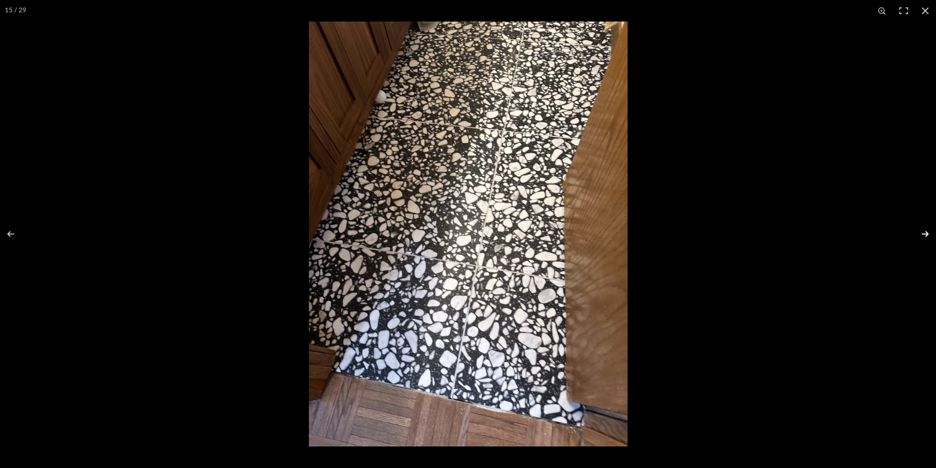
click at [924, 234] on button at bounding box center [919, 233] width 34 height 49
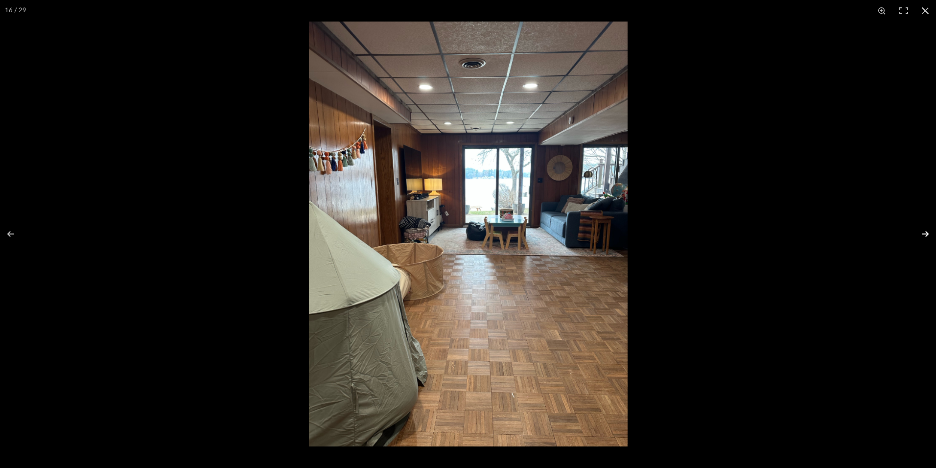
click at [924, 234] on button at bounding box center [919, 233] width 34 height 49
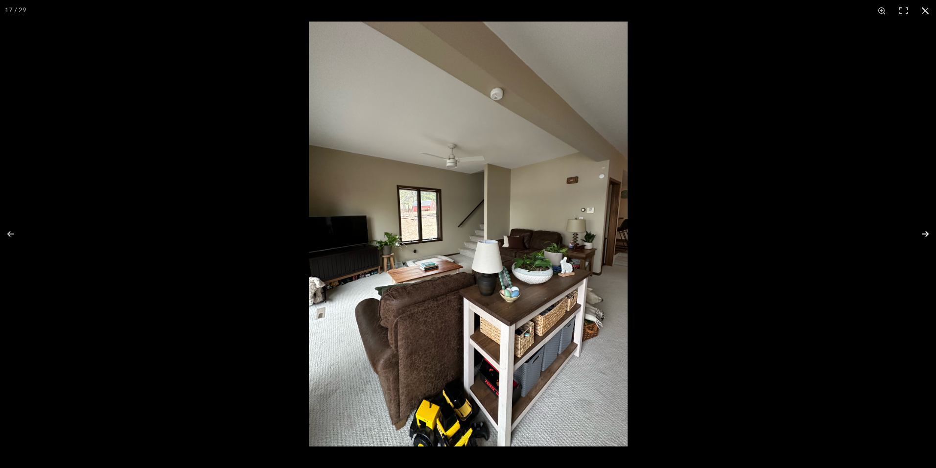
click at [924, 235] on button at bounding box center [919, 233] width 34 height 49
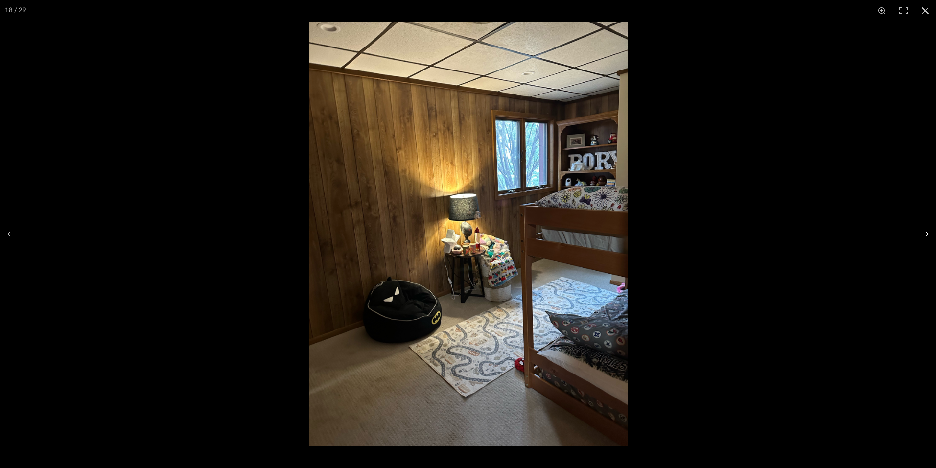
click at [924, 235] on button at bounding box center [919, 233] width 34 height 49
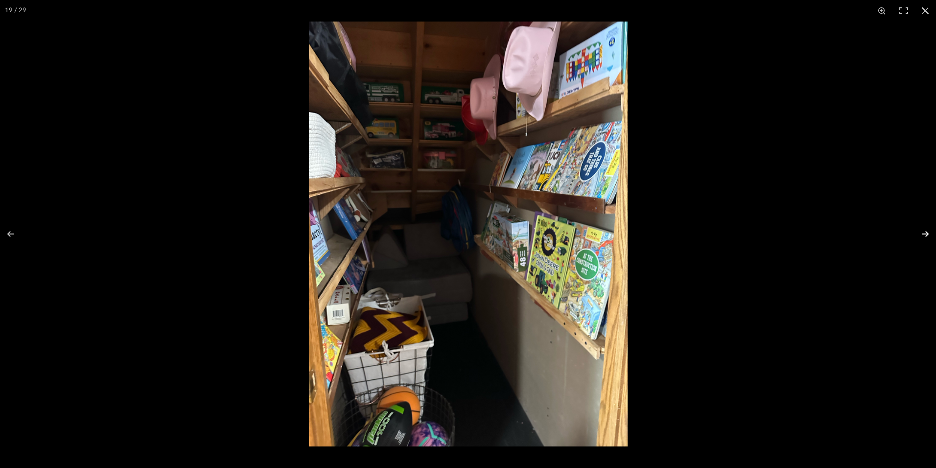
click at [924, 235] on button at bounding box center [919, 233] width 34 height 49
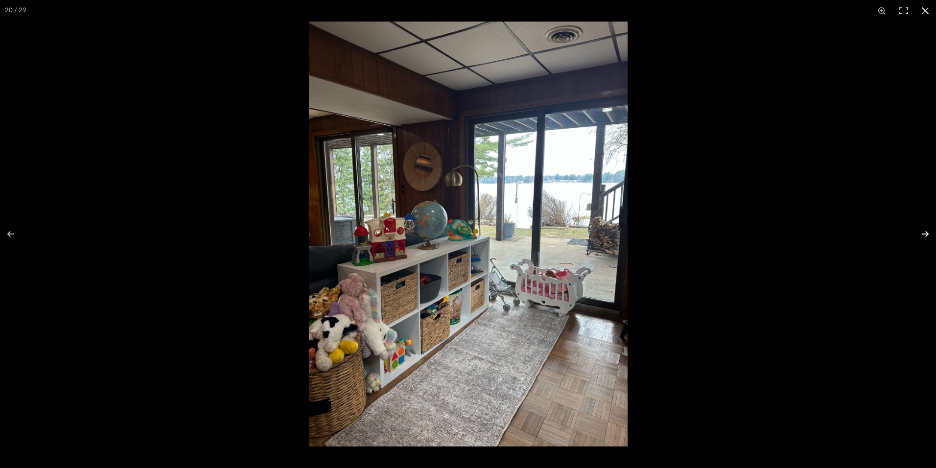
click at [924, 235] on button at bounding box center [919, 233] width 34 height 49
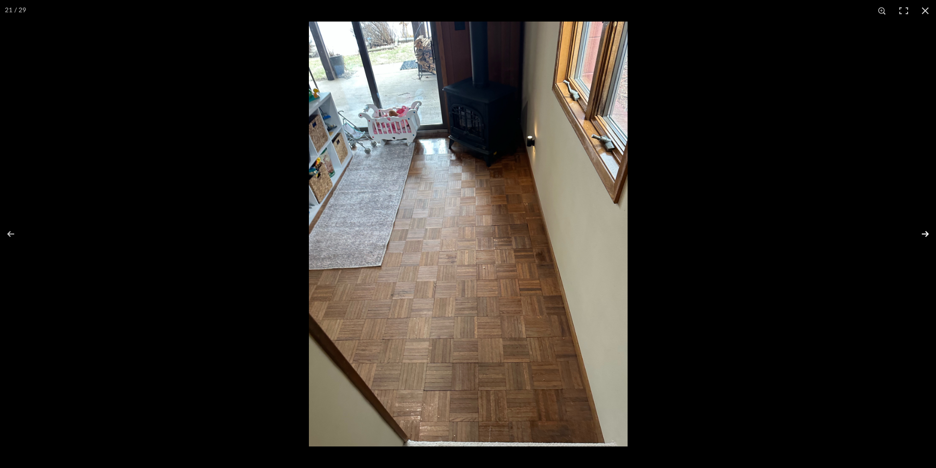
click at [924, 235] on button at bounding box center [919, 233] width 34 height 49
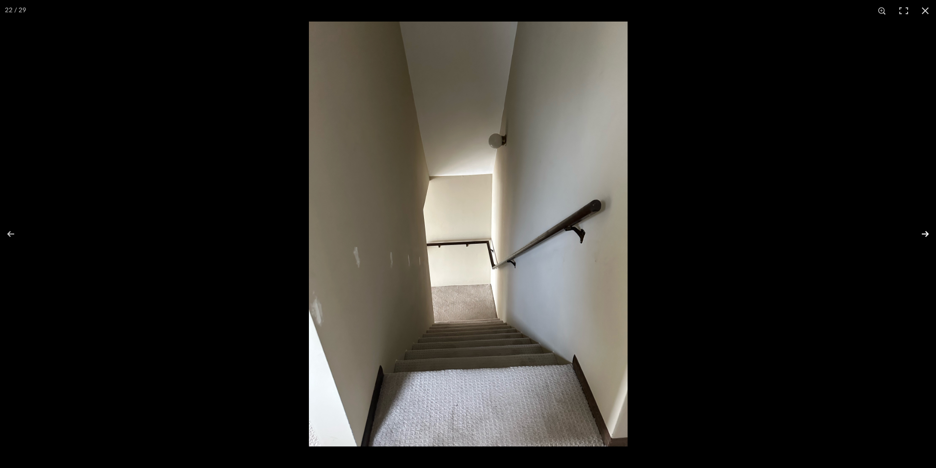
click at [924, 235] on button at bounding box center [919, 233] width 34 height 49
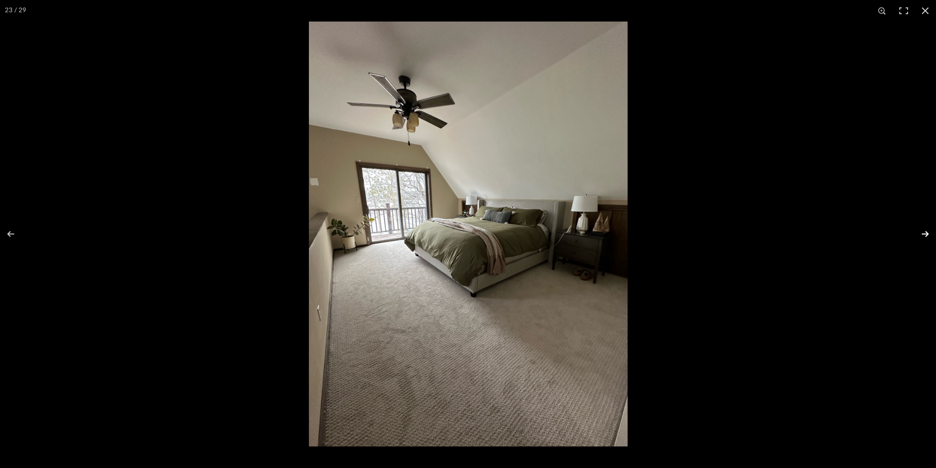
click at [924, 235] on button at bounding box center [919, 233] width 34 height 49
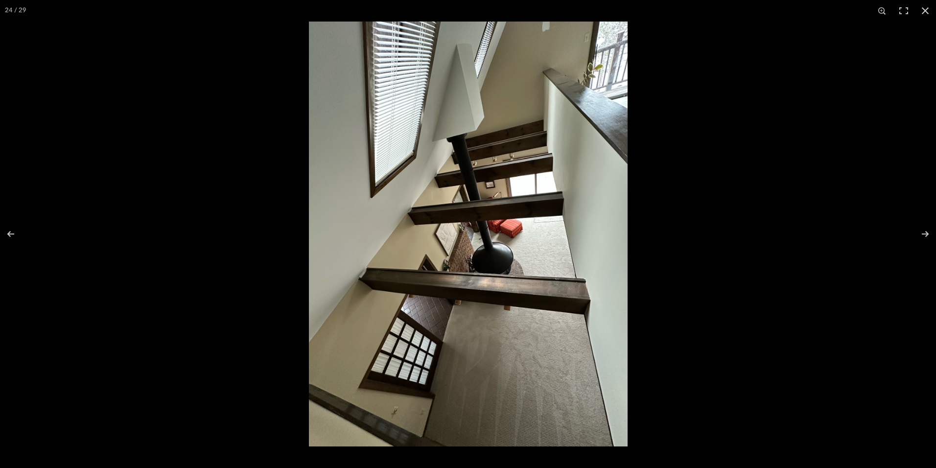
click at [517, 271] on img at bounding box center [468, 234] width 319 height 425
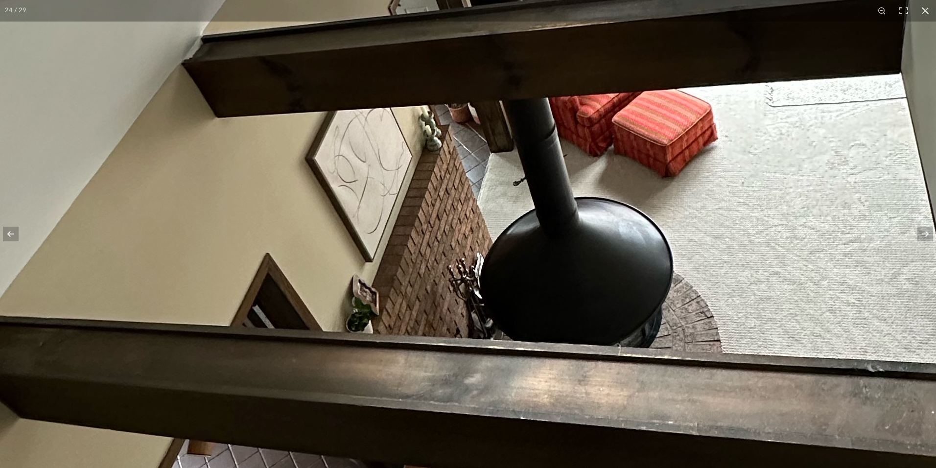
click at [658, 339] on img at bounding box center [463, 160] width 1480 height 1974
click at [510, 263] on img at bounding box center [463, 160] width 1480 height 1974
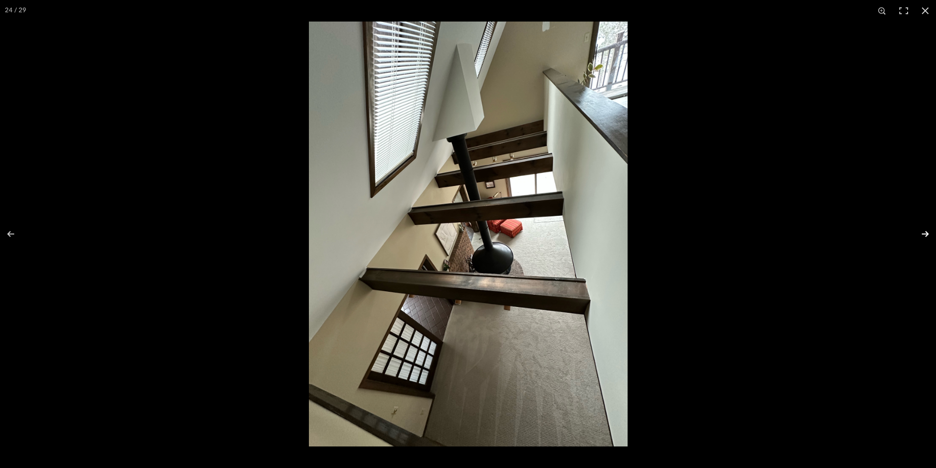
click at [926, 233] on button at bounding box center [919, 233] width 34 height 49
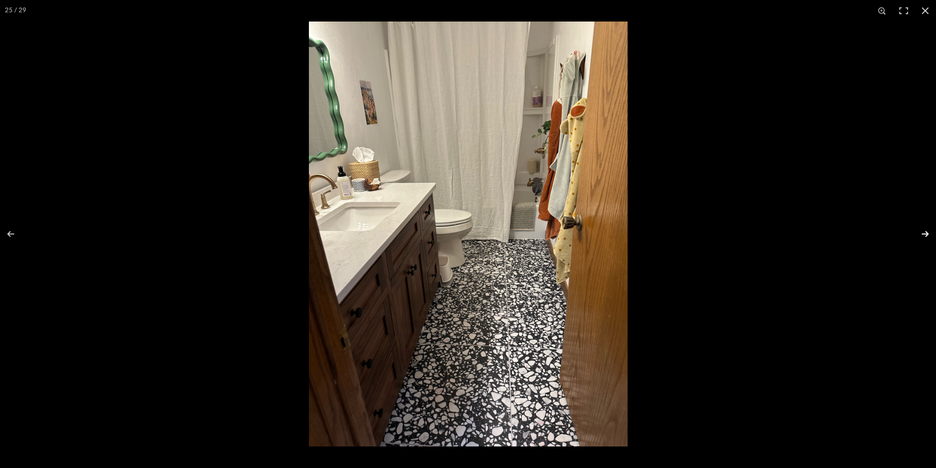
click at [923, 232] on button at bounding box center [919, 233] width 34 height 49
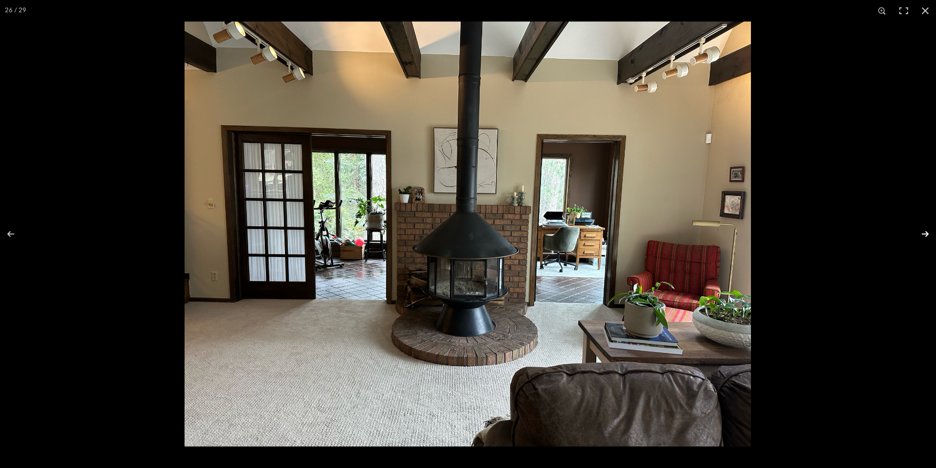
click at [928, 232] on button at bounding box center [919, 233] width 34 height 49
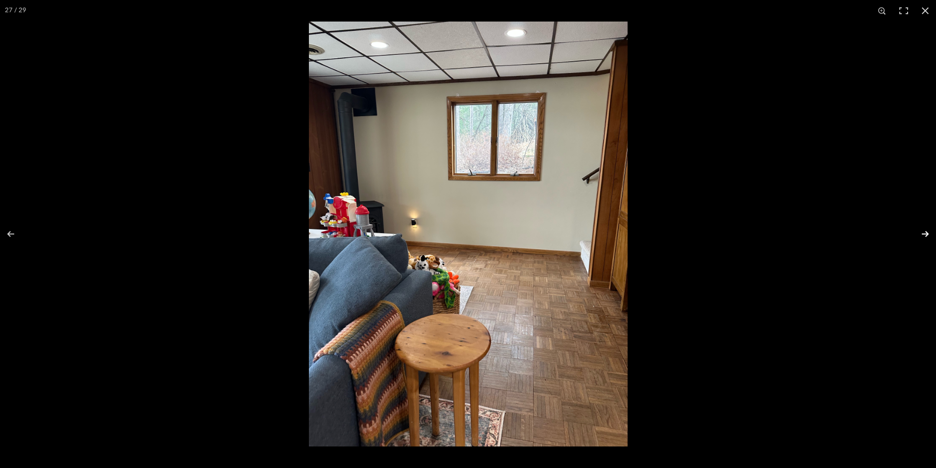
click at [922, 236] on button at bounding box center [919, 233] width 34 height 49
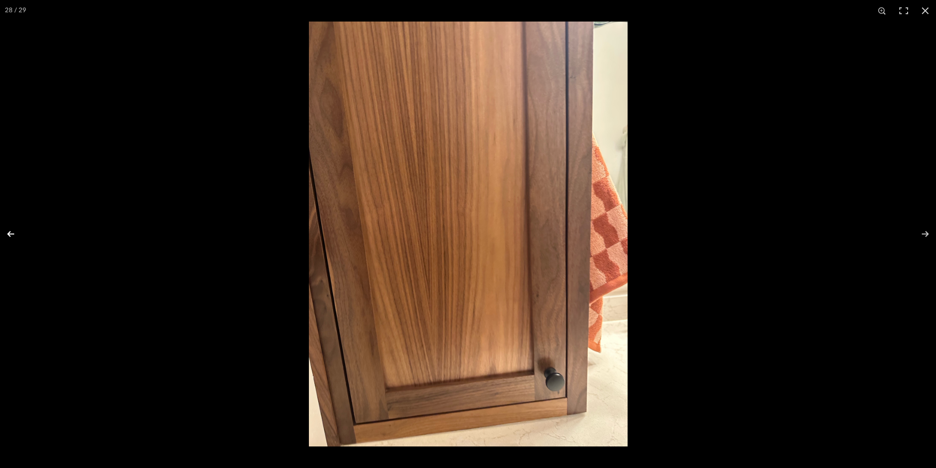
click at [10, 232] on button at bounding box center [17, 233] width 34 height 49
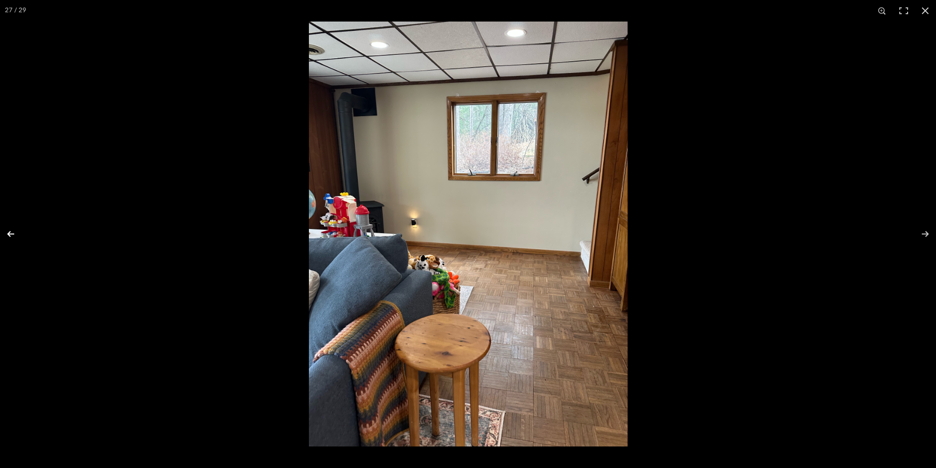
click at [10, 232] on button at bounding box center [17, 233] width 34 height 49
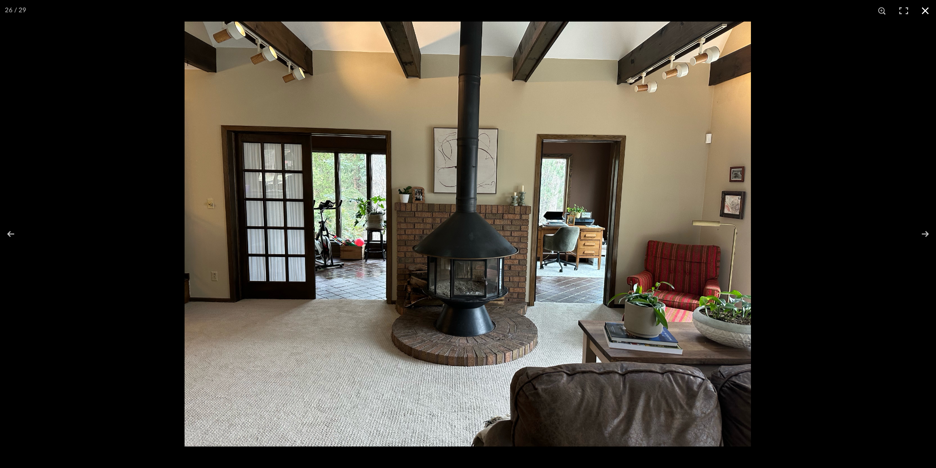
click at [925, 8] on button at bounding box center [925, 11] width 22 height 22
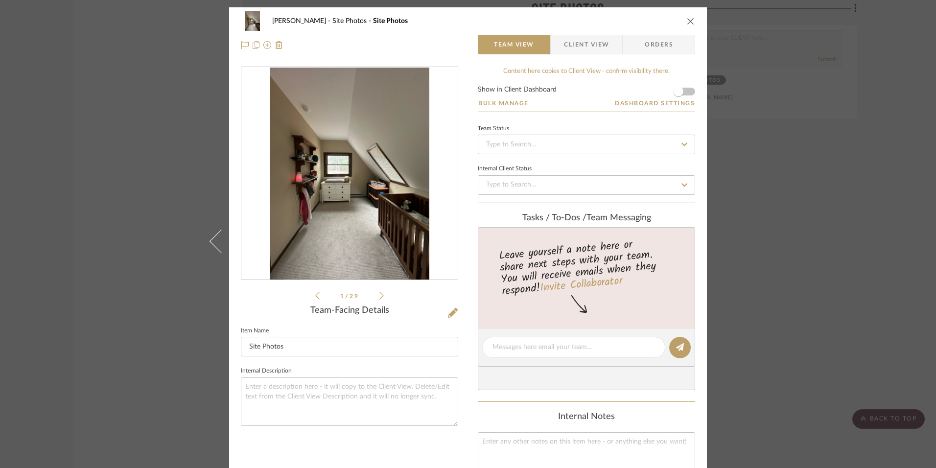
click at [688, 23] on icon "close" at bounding box center [691, 21] width 8 height 8
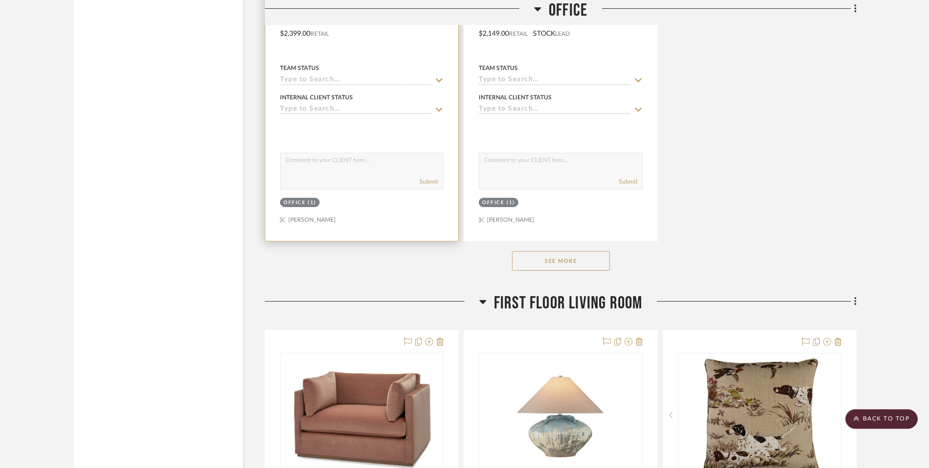
scroll to position [3772, 0]
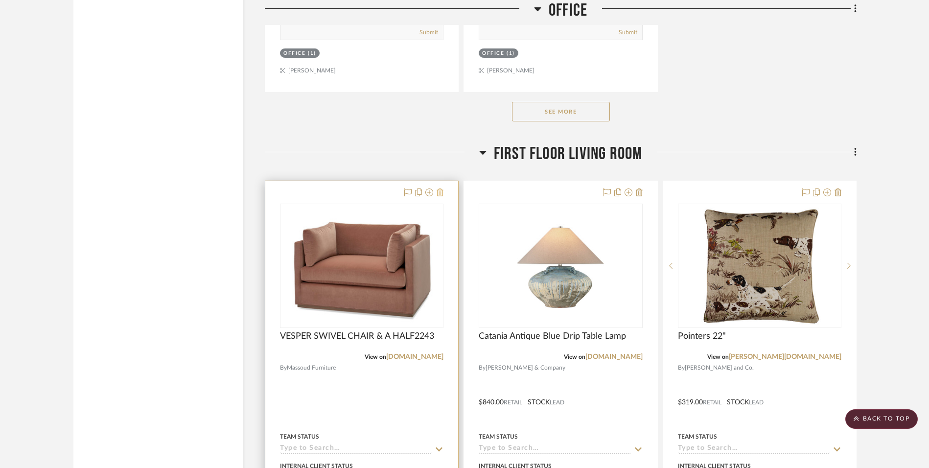
click at [441, 191] on icon at bounding box center [440, 192] width 7 height 8
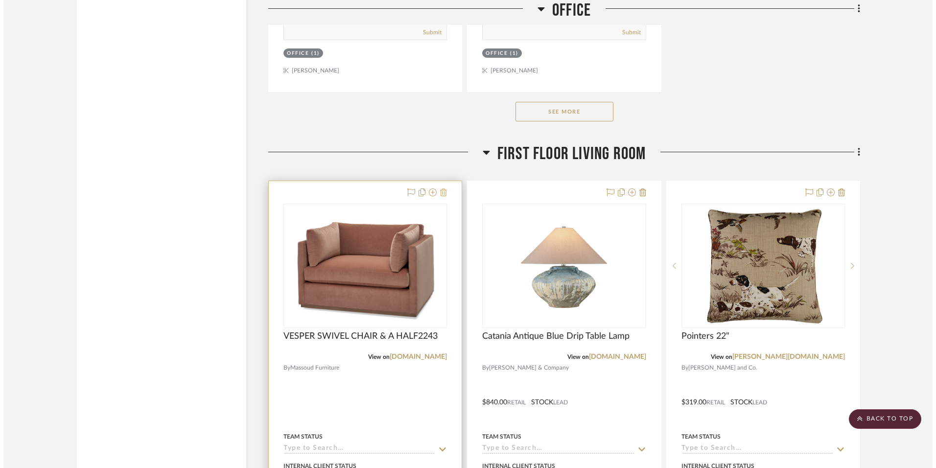
scroll to position [0, 0]
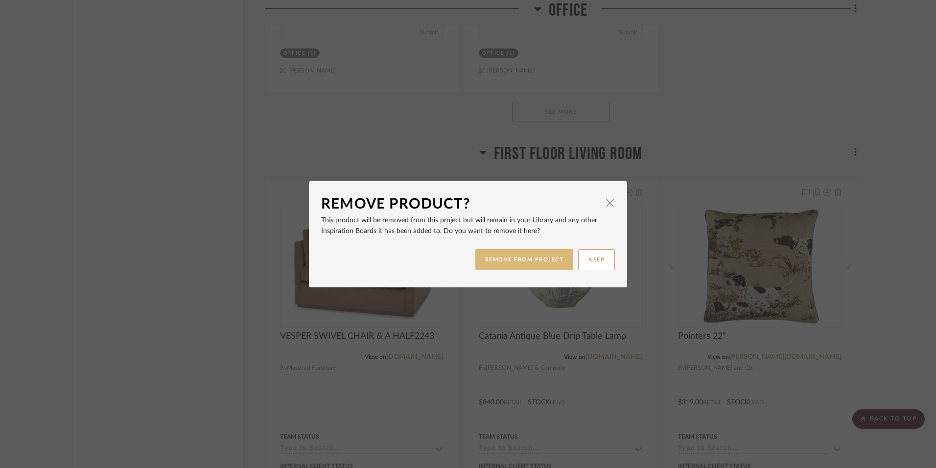
click at [549, 260] on button "REMOVE FROM PROJECT" at bounding box center [524, 259] width 98 height 21
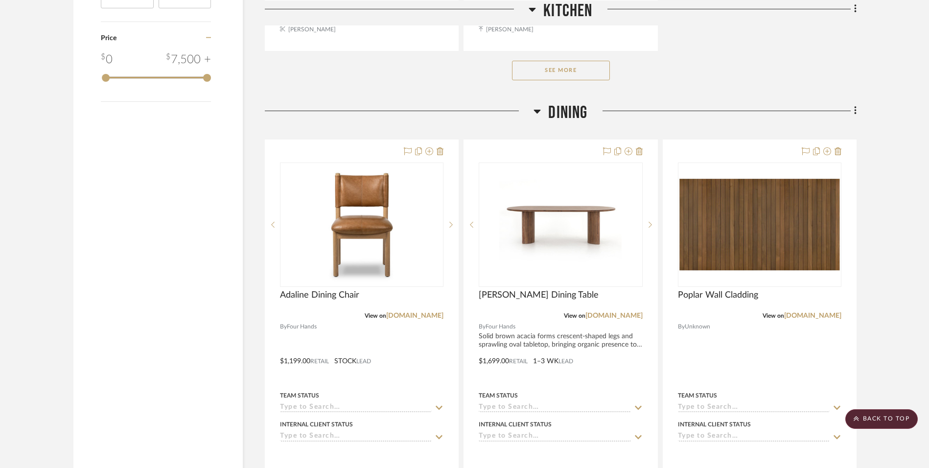
scroll to position [1520, 0]
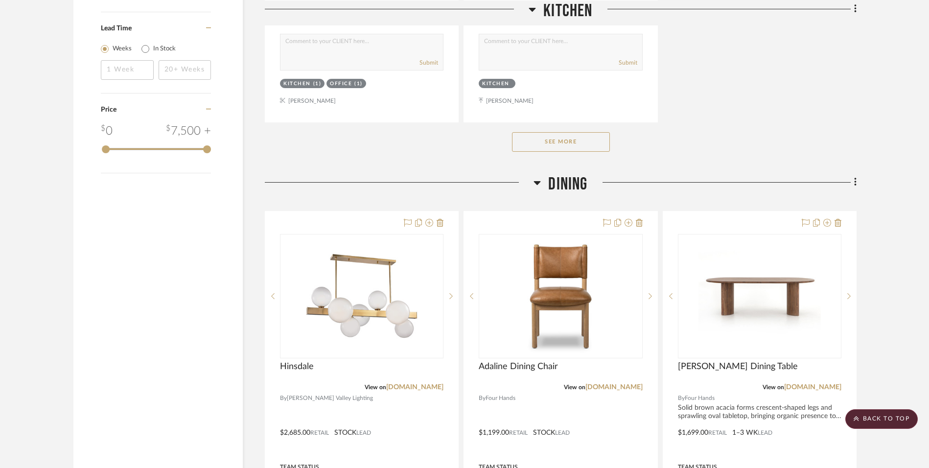
scroll to position [1615, 0]
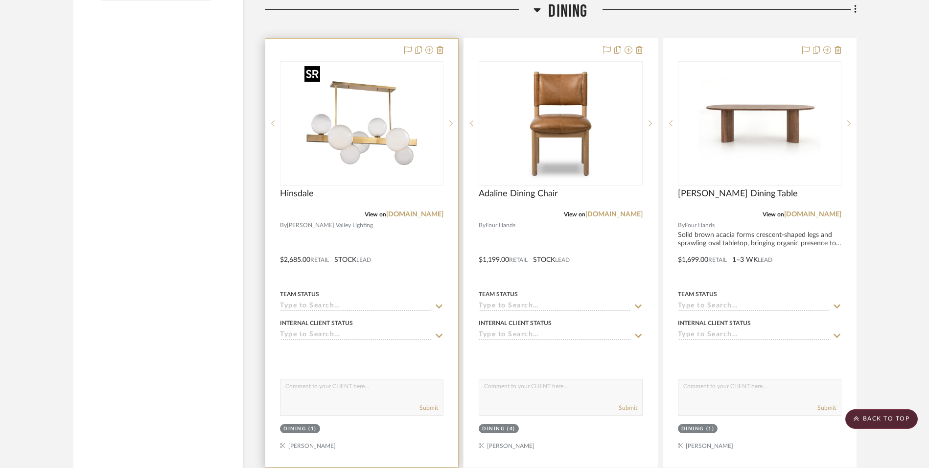
click at [379, 145] on img "0" at bounding box center [362, 123] width 122 height 122
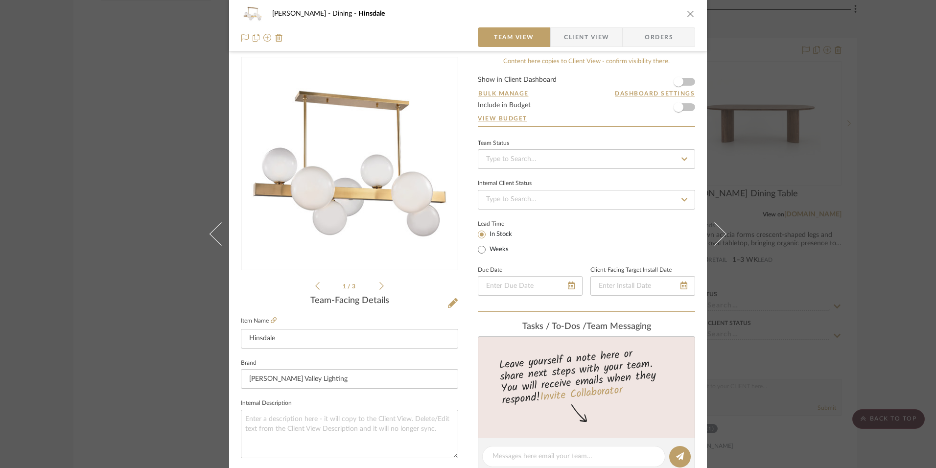
scroll to position [0, 0]
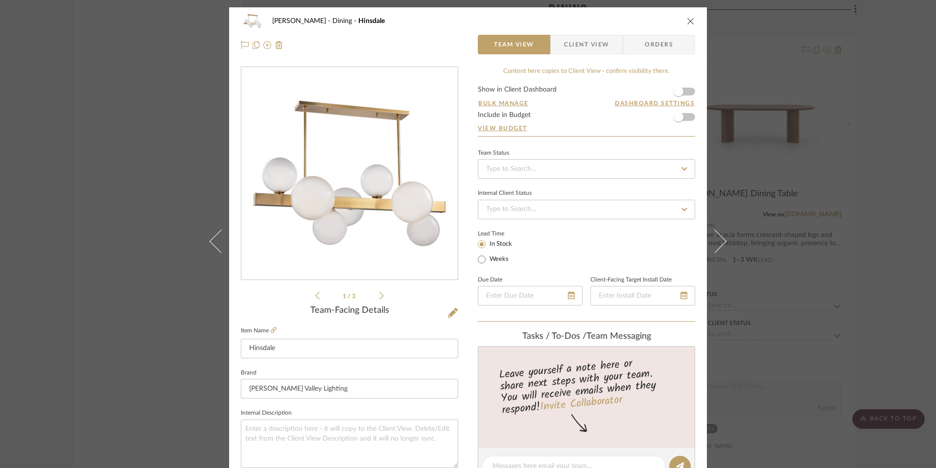
click at [682, 24] on div "[PERSON_NAME] Dining Hinsdale" at bounding box center [468, 21] width 454 height 20
click at [688, 20] on icon "close" at bounding box center [691, 21] width 8 height 8
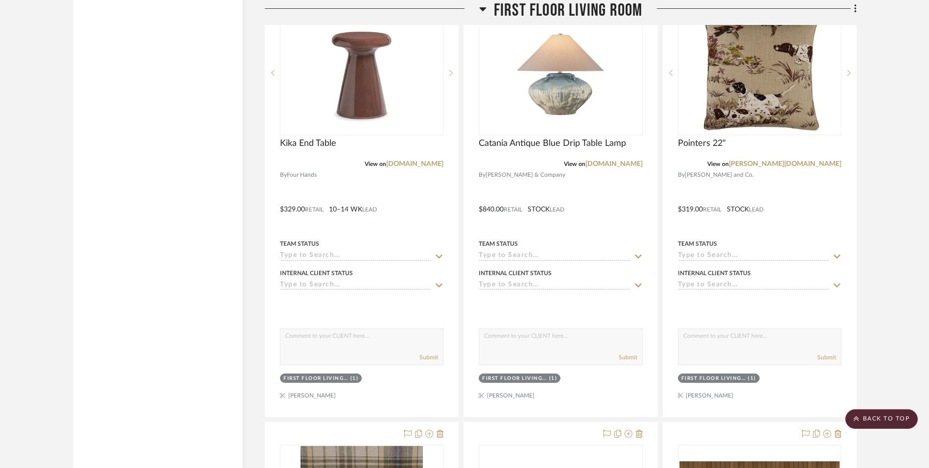
scroll to position [4405, 0]
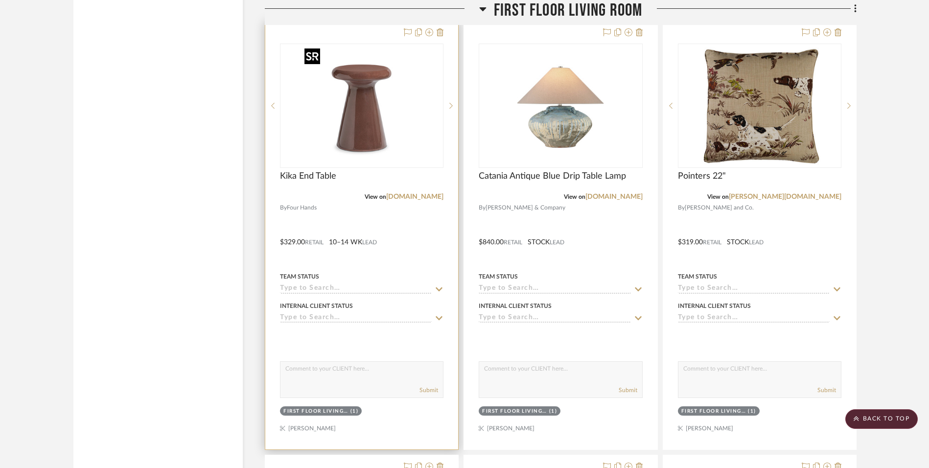
click at [367, 124] on img "0" at bounding box center [362, 106] width 122 height 122
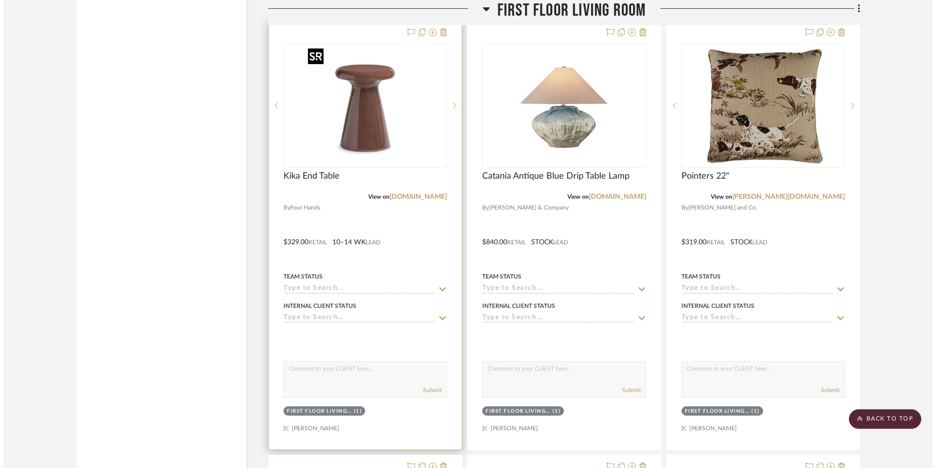
scroll to position [0, 0]
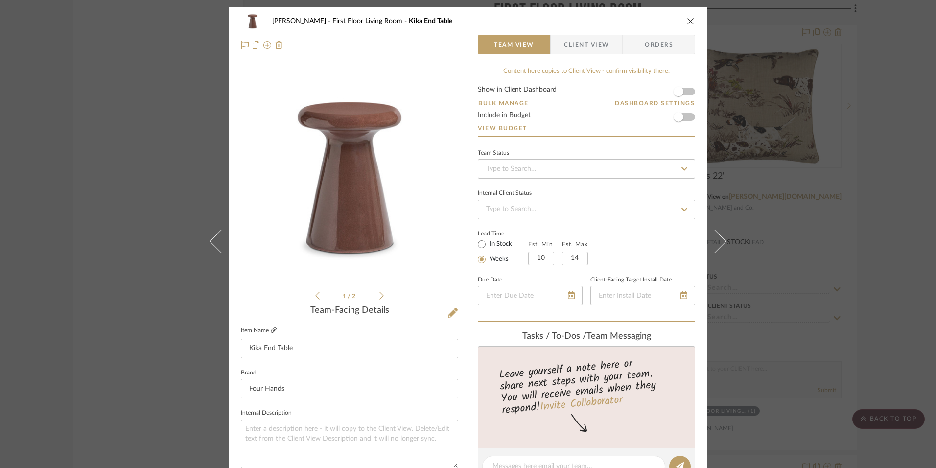
click at [271, 330] on icon at bounding box center [274, 330] width 6 height 6
click at [271, 328] on icon at bounding box center [274, 330] width 6 height 6
click at [688, 21] on icon "close" at bounding box center [691, 21] width 8 height 8
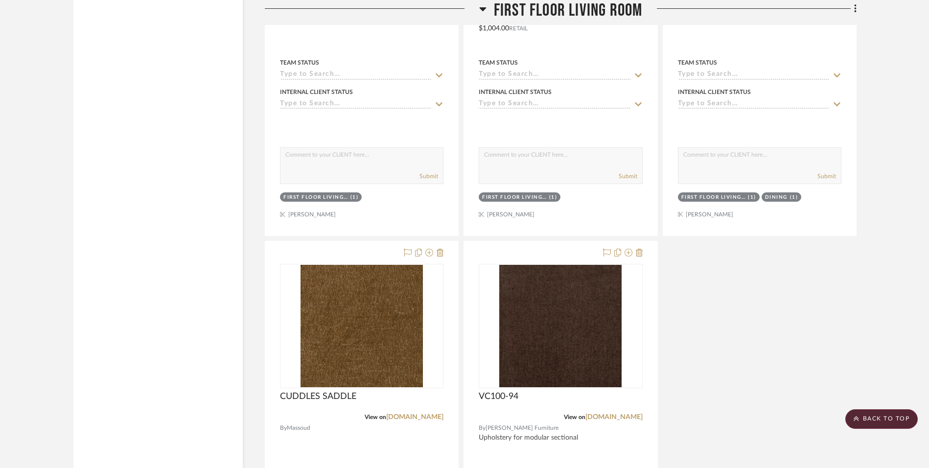
scroll to position [5188, 0]
